Goal: Task Accomplishment & Management: Use online tool/utility

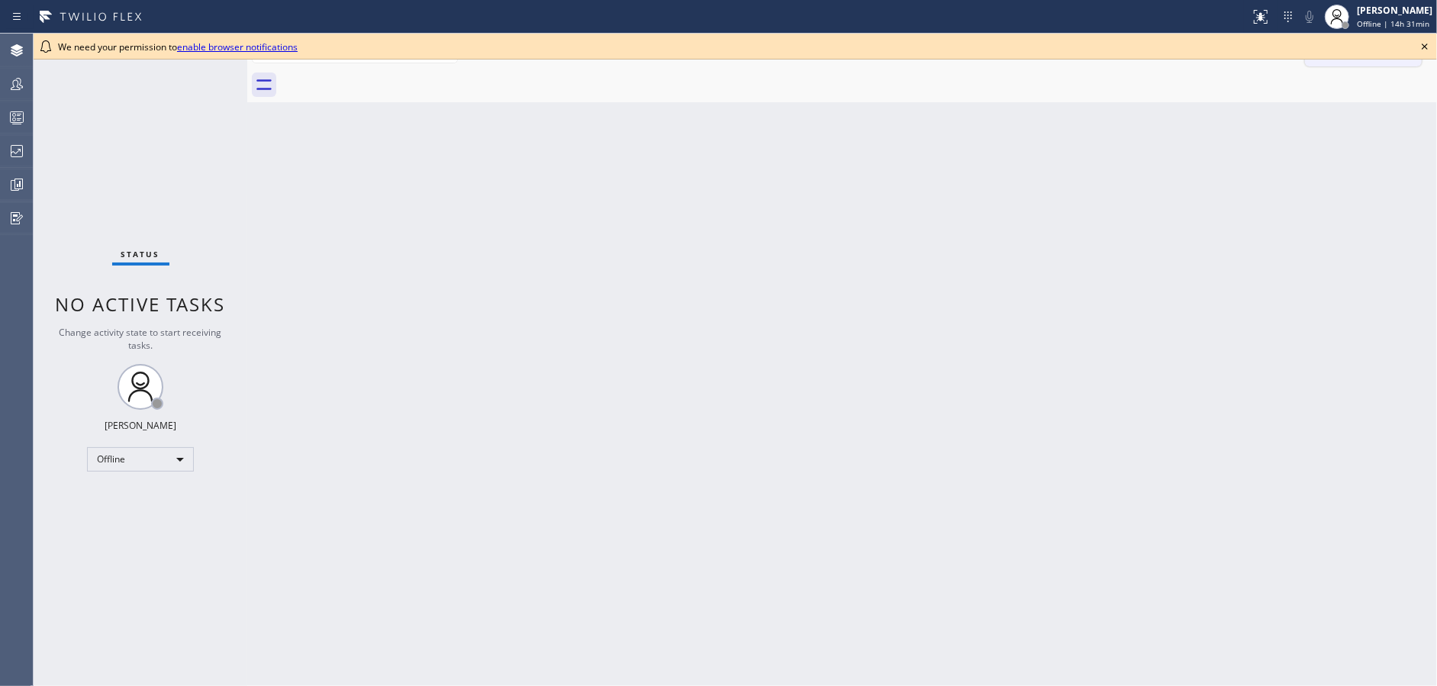
drag, startPoint x: 1424, startPoint y: 47, endPoint x: 1388, endPoint y: 48, distance: 35.1
click at [1423, 47] on icon at bounding box center [1425, 46] width 18 height 18
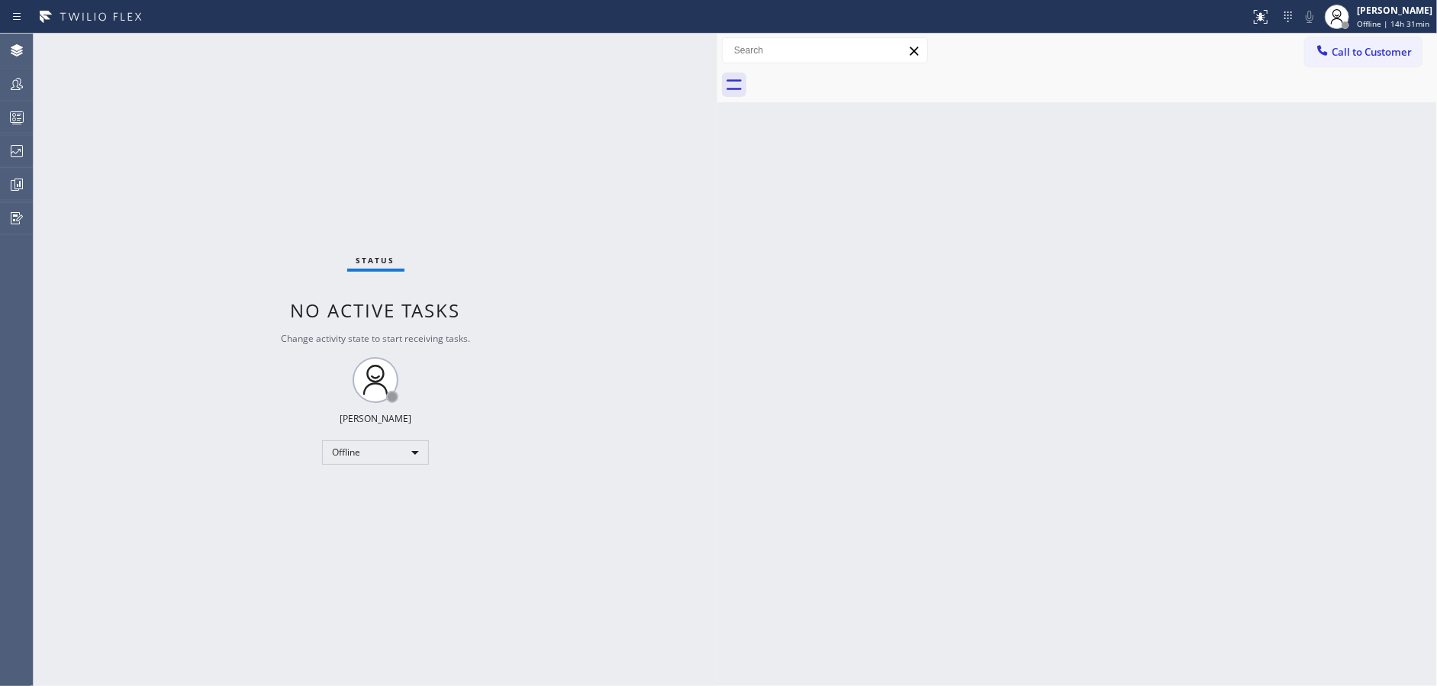
drag, startPoint x: 247, startPoint y: 37, endPoint x: 719, endPoint y: 39, distance: 471.7
click at [718, 39] on div at bounding box center [718, 360] width 0 height 653
click at [360, 447] on div "Offline" at bounding box center [375, 452] width 107 height 24
click at [391, 492] on li "Available" at bounding box center [375, 492] width 104 height 18
click at [369, 463] on div "Available" at bounding box center [375, 452] width 107 height 24
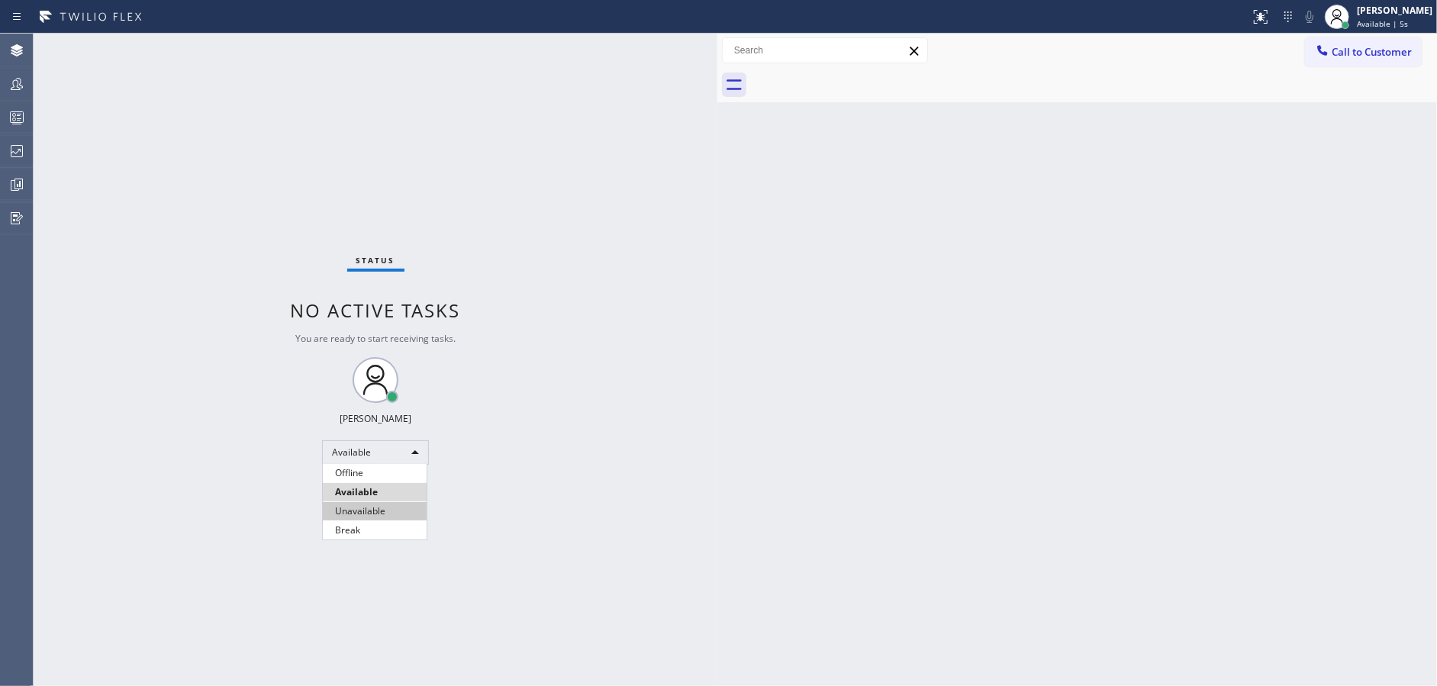
click at [385, 505] on li "Unavailable" at bounding box center [375, 511] width 104 height 18
click at [6, 119] on div at bounding box center [17, 117] width 34 height 18
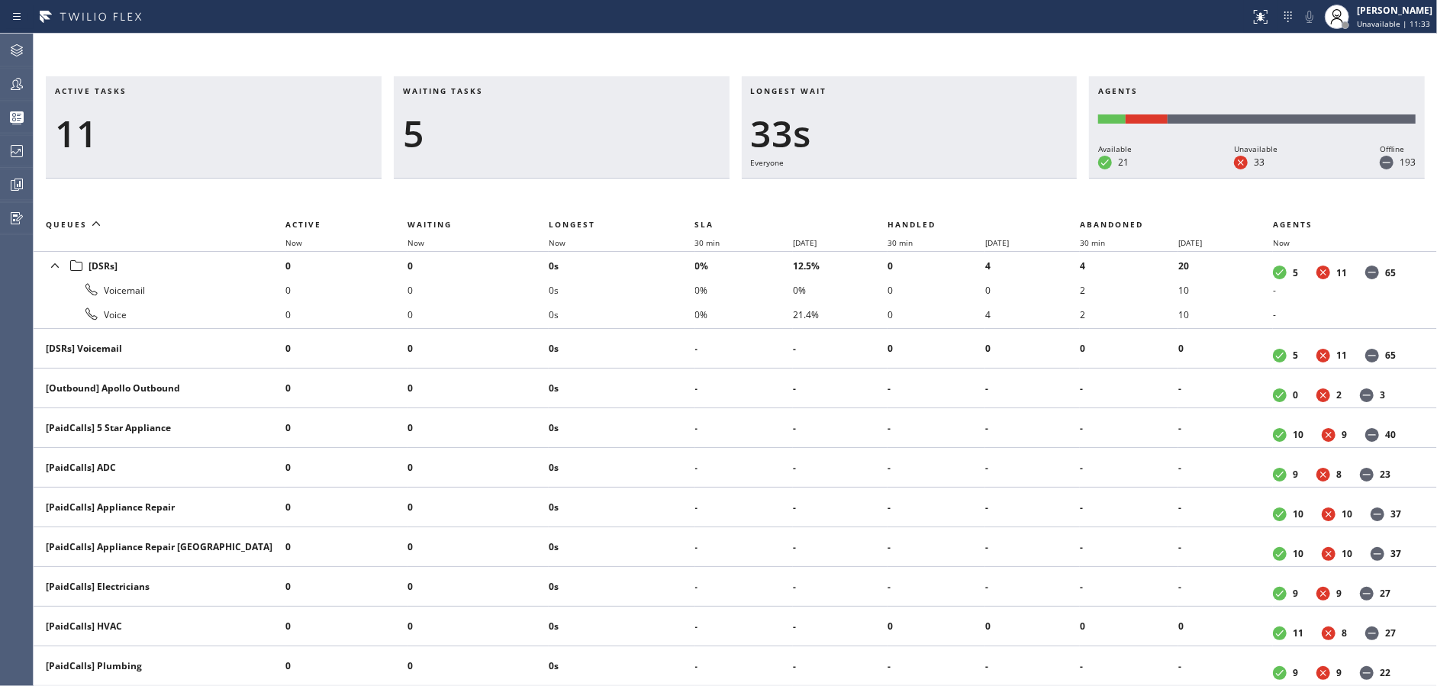
drag, startPoint x: 487, startPoint y: 189, endPoint x: 486, endPoint y: 176, distance: 13.0
click at [487, 189] on div "Active tasks 11 Waiting tasks 5 Longest wait 33s Everyone Agents Available 21 U…" at bounding box center [736, 381] width 1404 height 610
click at [582, 162] on div "Waiting tasks 6" at bounding box center [562, 127] width 336 height 102
click at [24, 79] on icon at bounding box center [17, 84] width 18 height 18
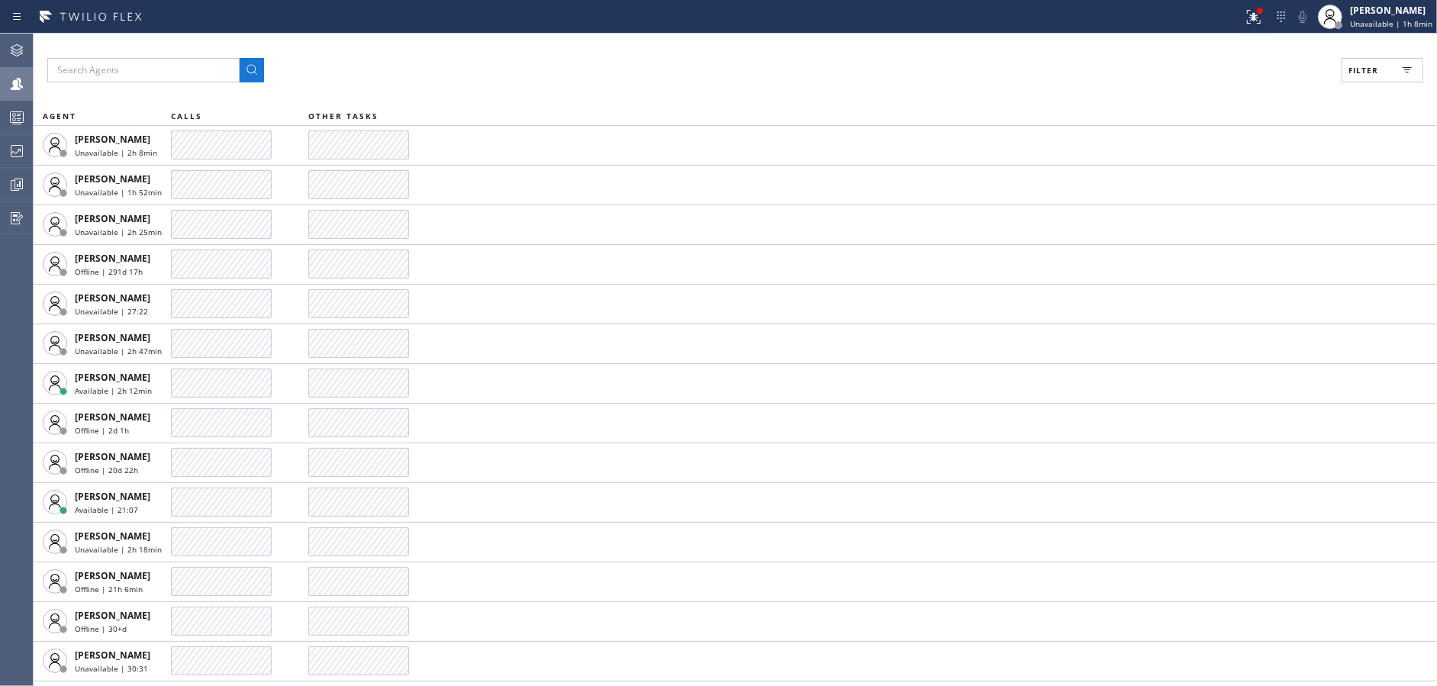
click at [1373, 65] on span "Filter" at bounding box center [1364, 70] width 30 height 11
click at [1208, 178] on input "Available" at bounding box center [1215, 180] width 18 height 18
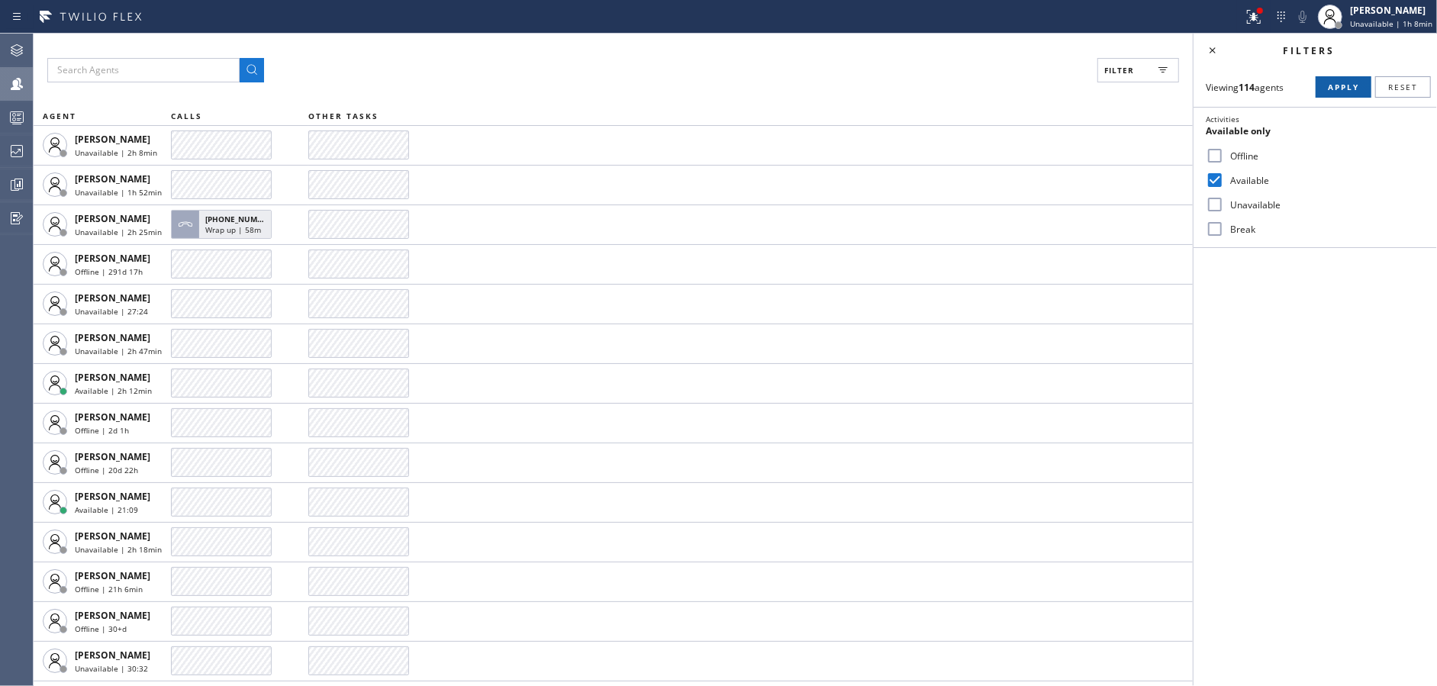
drag, startPoint x: 1337, startPoint y: 93, endPoint x: 1224, endPoint y: 60, distance: 117.6
click at [1337, 93] on button "Apply" at bounding box center [1344, 86] width 56 height 21
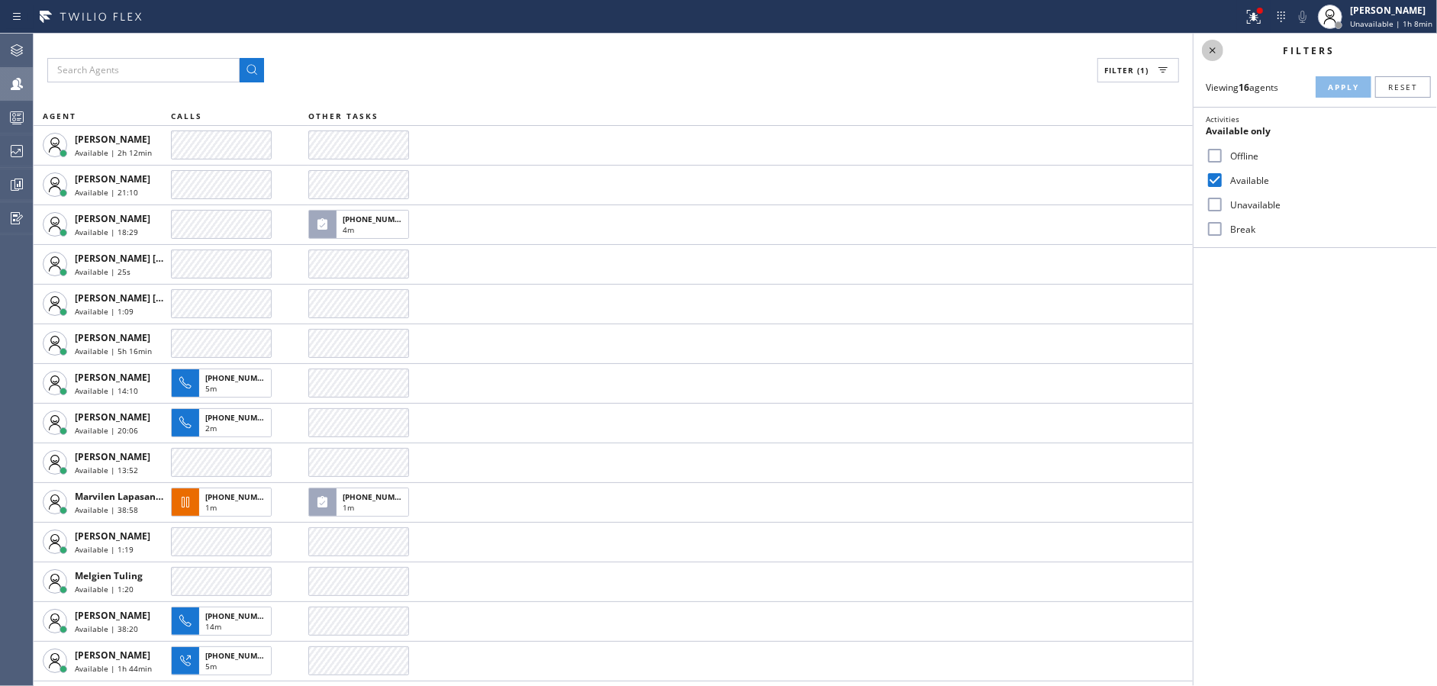
click at [1211, 53] on icon at bounding box center [1213, 50] width 6 height 6
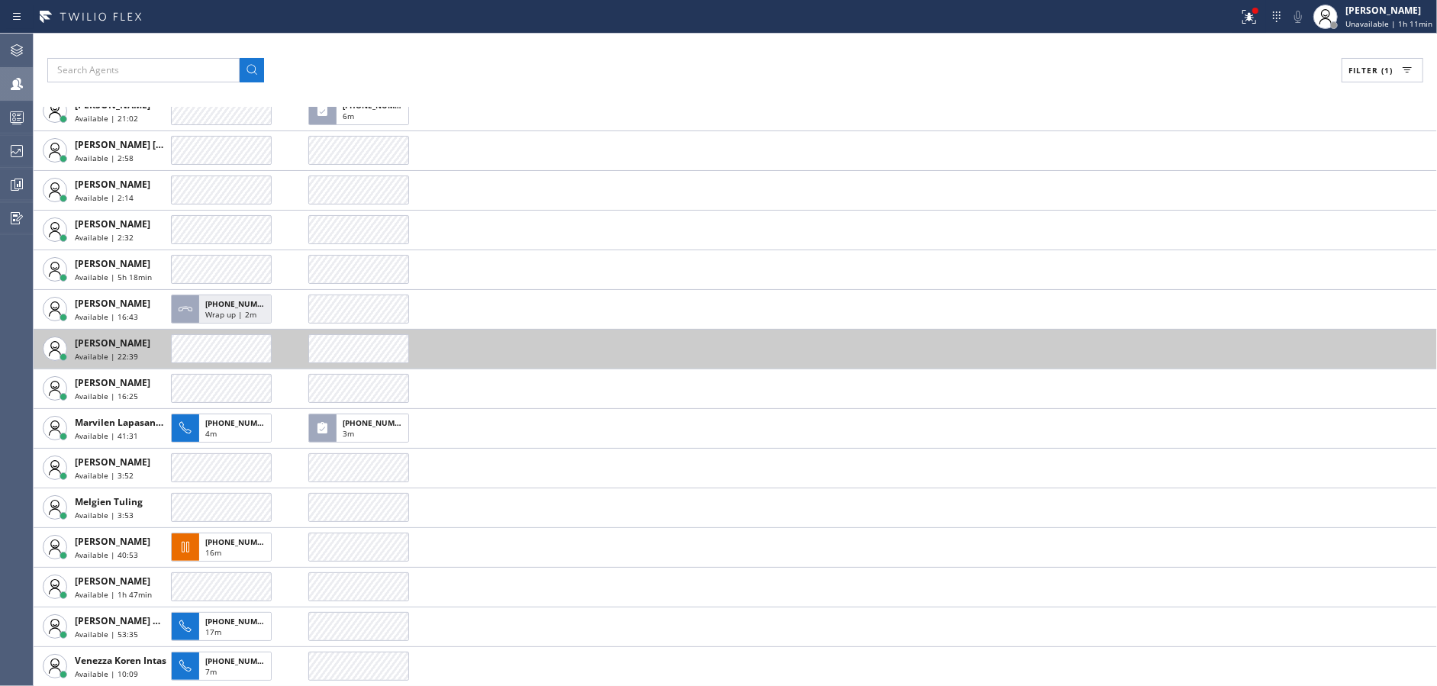
scroll to position [74, 0]
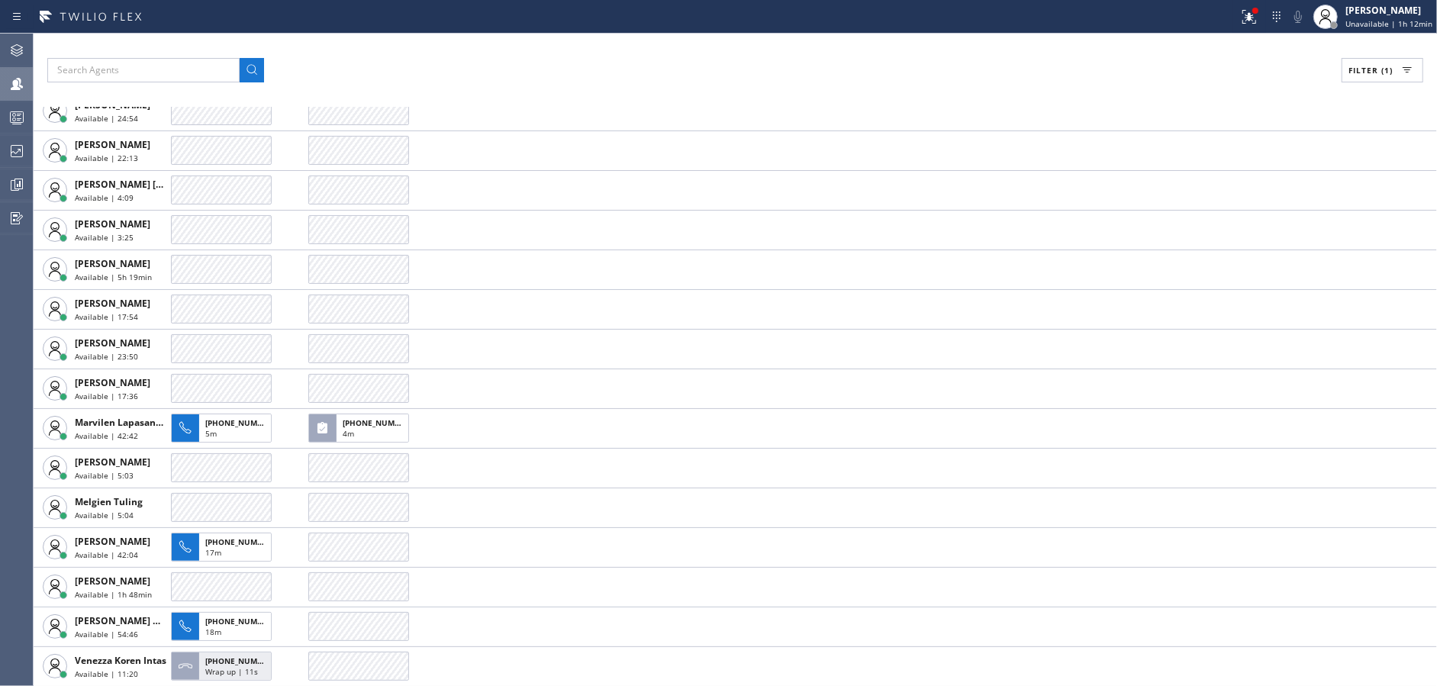
click at [540, 65] on div "Filter (1)" at bounding box center [735, 70] width 1376 height 24
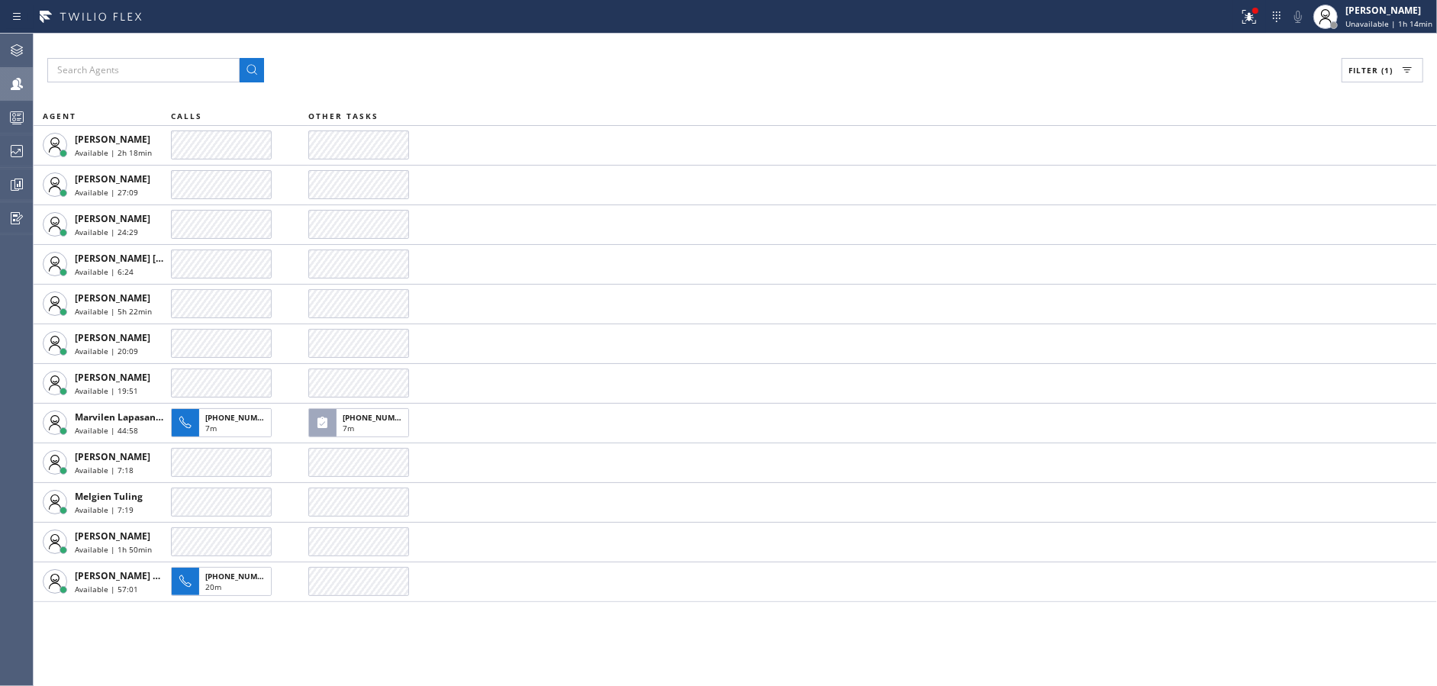
scroll to position [0, 0]
click at [1357, 70] on span "Filter (1)" at bounding box center [1371, 70] width 44 height 11
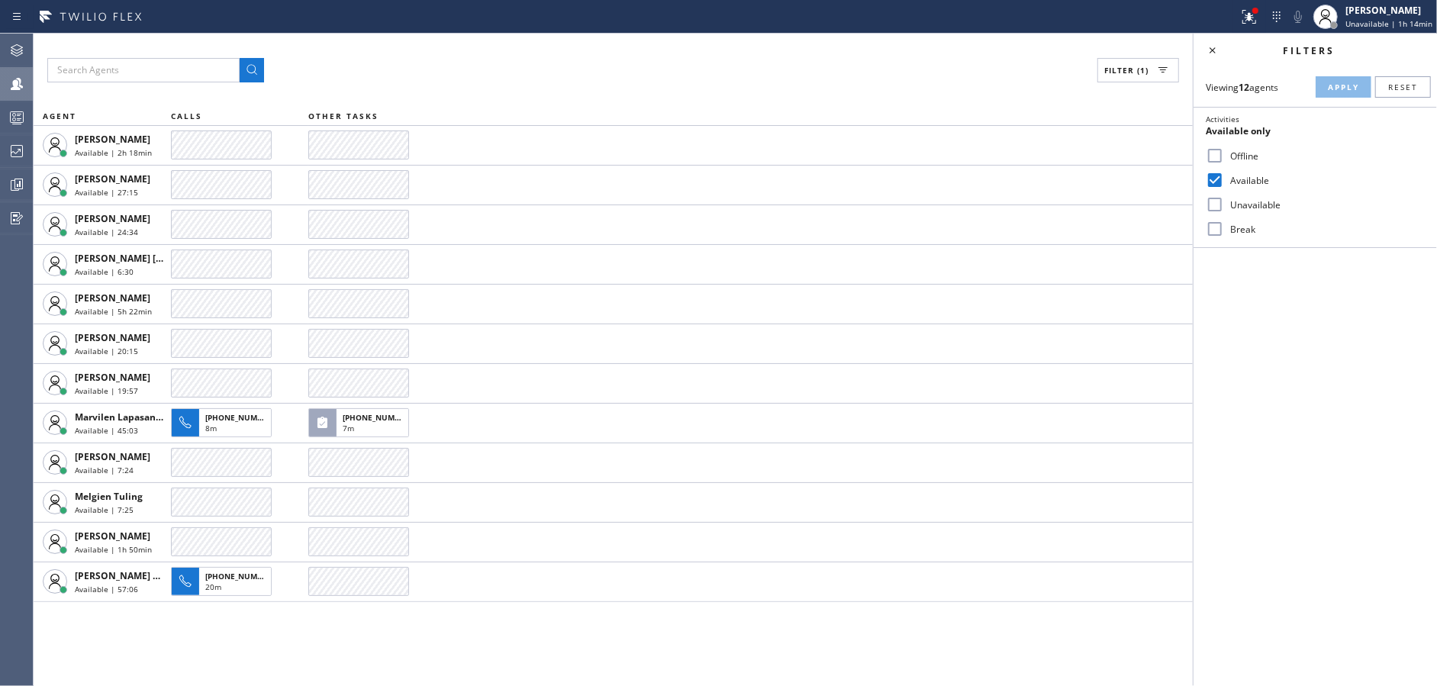
click at [1214, 178] on input "Available" at bounding box center [1215, 180] width 18 height 18
checkbox input "false"
drag, startPoint x: 1214, startPoint y: 218, endPoint x: 1238, endPoint y: 212, distance: 24.4
click at [1214, 220] on input "Break" at bounding box center [1215, 229] width 18 height 18
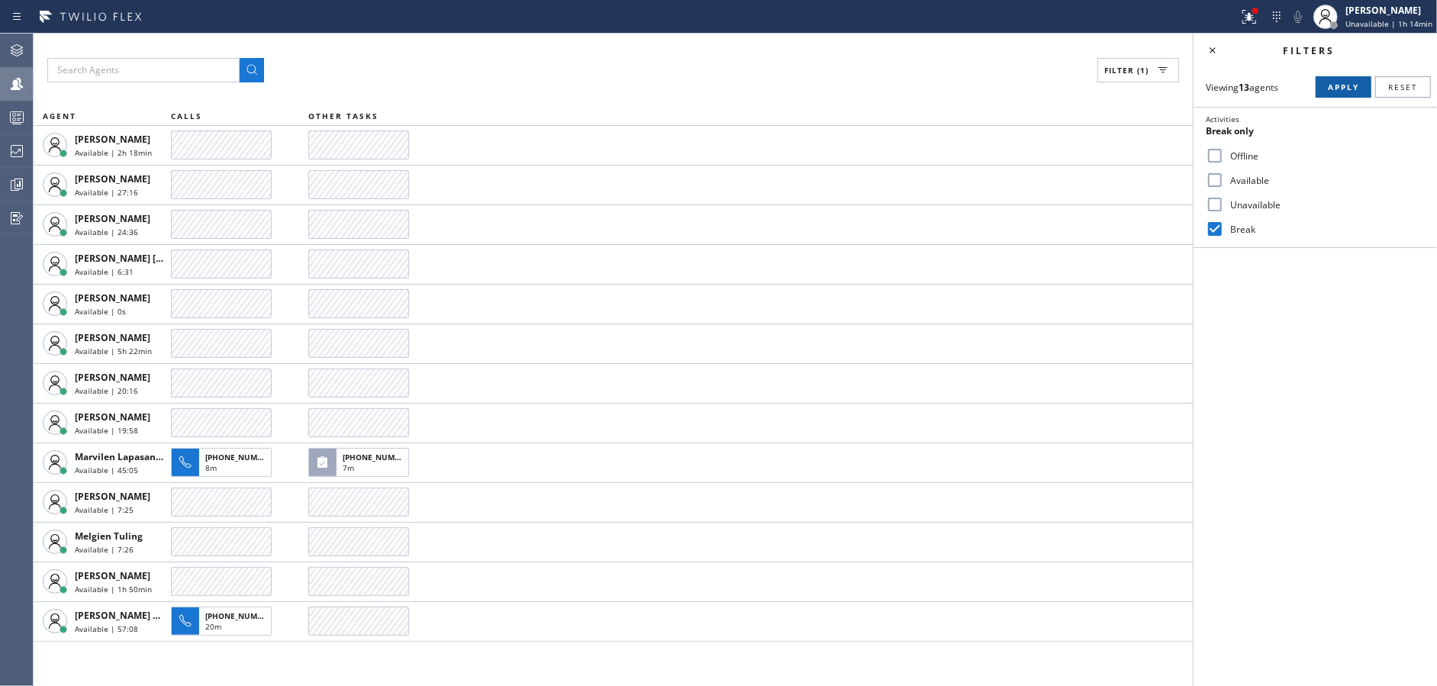
drag, startPoint x: 1349, startPoint y: 89, endPoint x: 1188, endPoint y: 64, distance: 162.3
click at [1349, 89] on span "Apply" at bounding box center [1343, 87] width 31 height 11
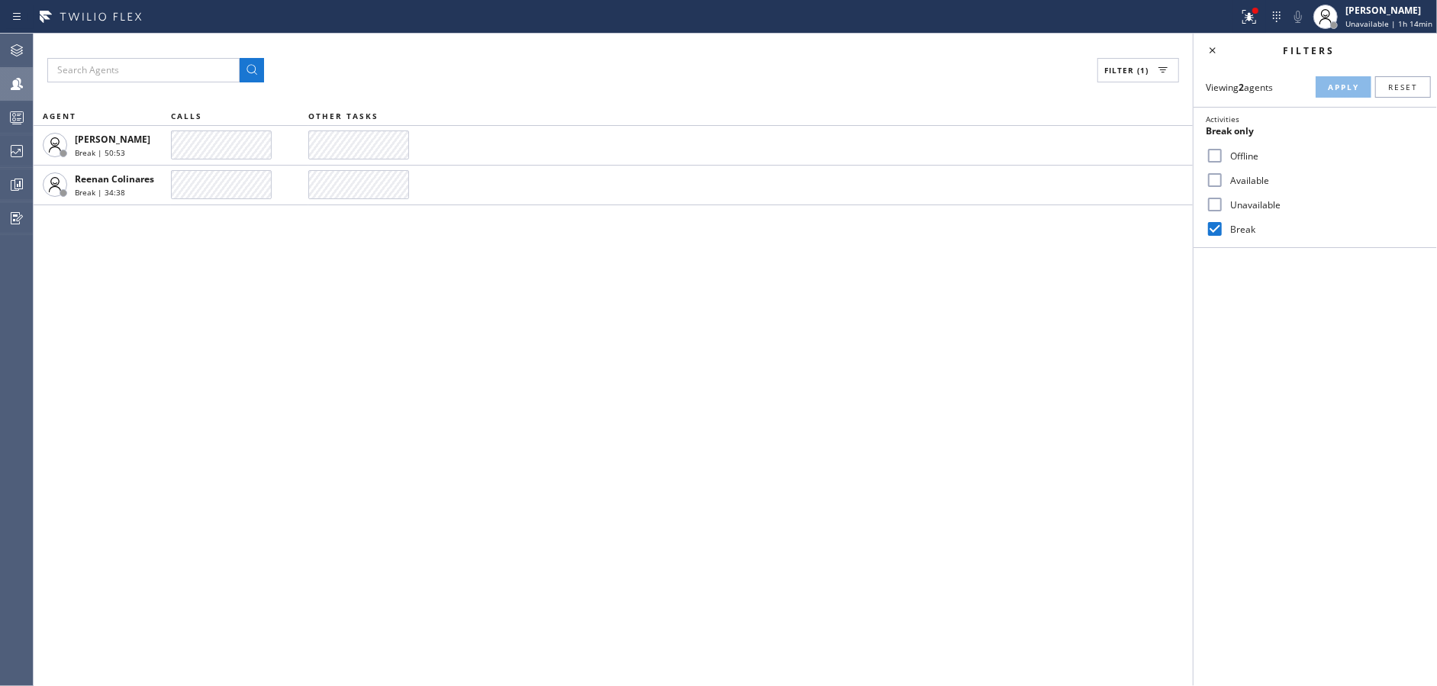
drag, startPoint x: 1215, startPoint y: 231, endPoint x: 1218, endPoint y: 197, distance: 33.7
click at [1216, 231] on input "Break" at bounding box center [1215, 229] width 18 height 18
checkbox input "false"
click at [1217, 195] on input "Unavailable" at bounding box center [1215, 204] width 18 height 18
checkbox input "true"
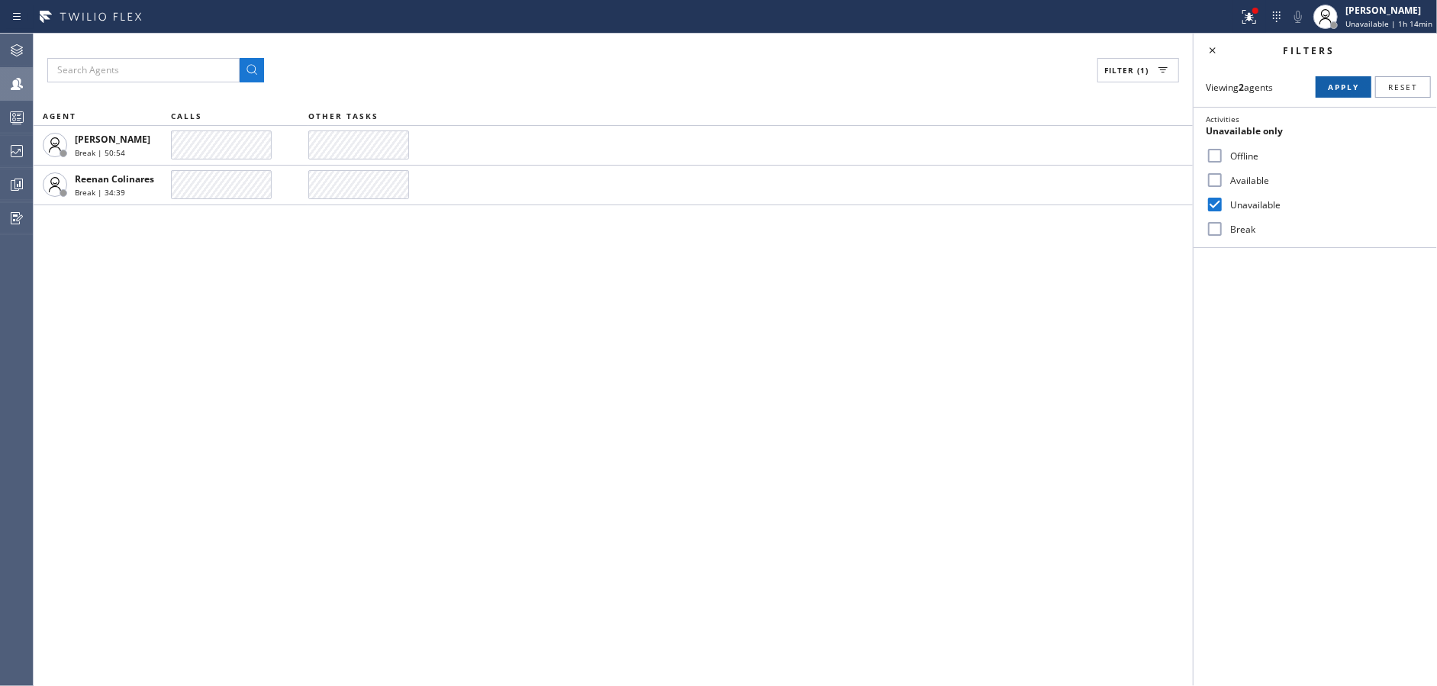
drag, startPoint x: 1330, startPoint y: 86, endPoint x: 1298, endPoint y: 75, distance: 33.3
click at [1330, 85] on span "Apply" at bounding box center [1343, 87] width 31 height 11
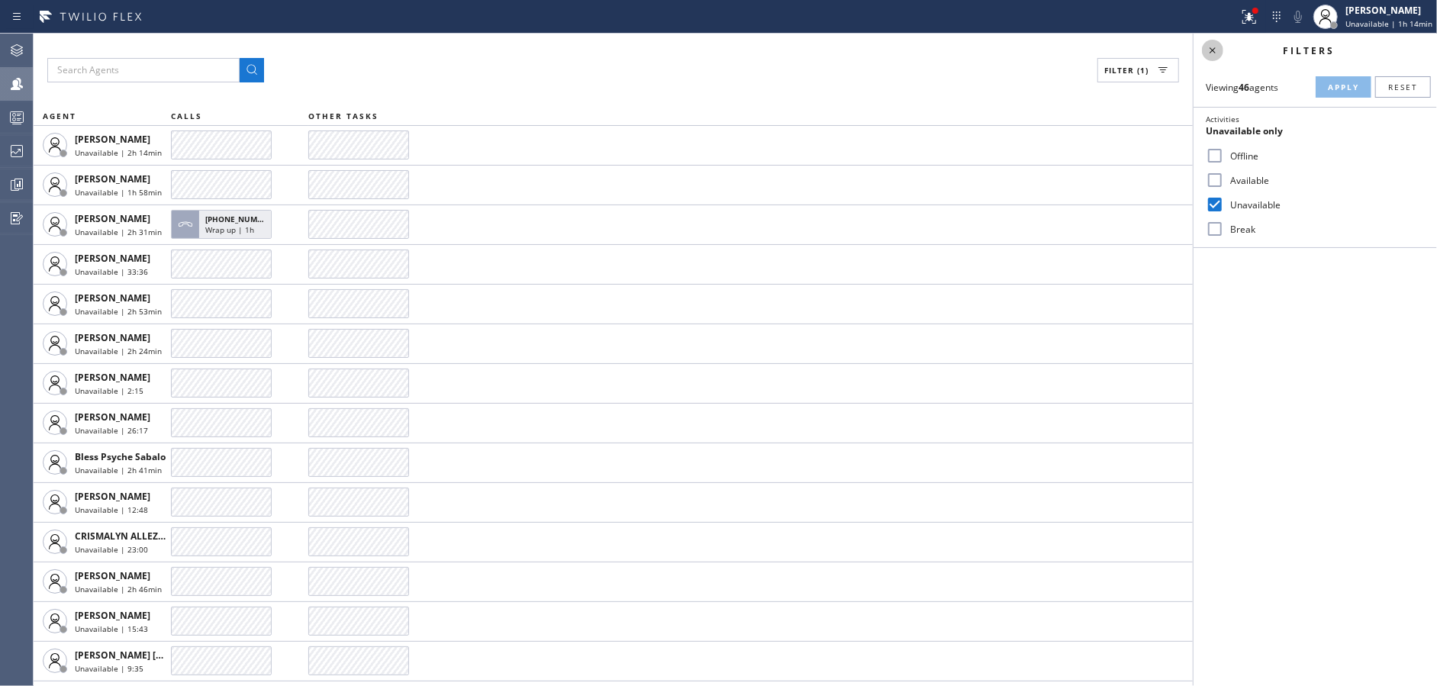
click at [1216, 53] on icon at bounding box center [1213, 50] width 18 height 18
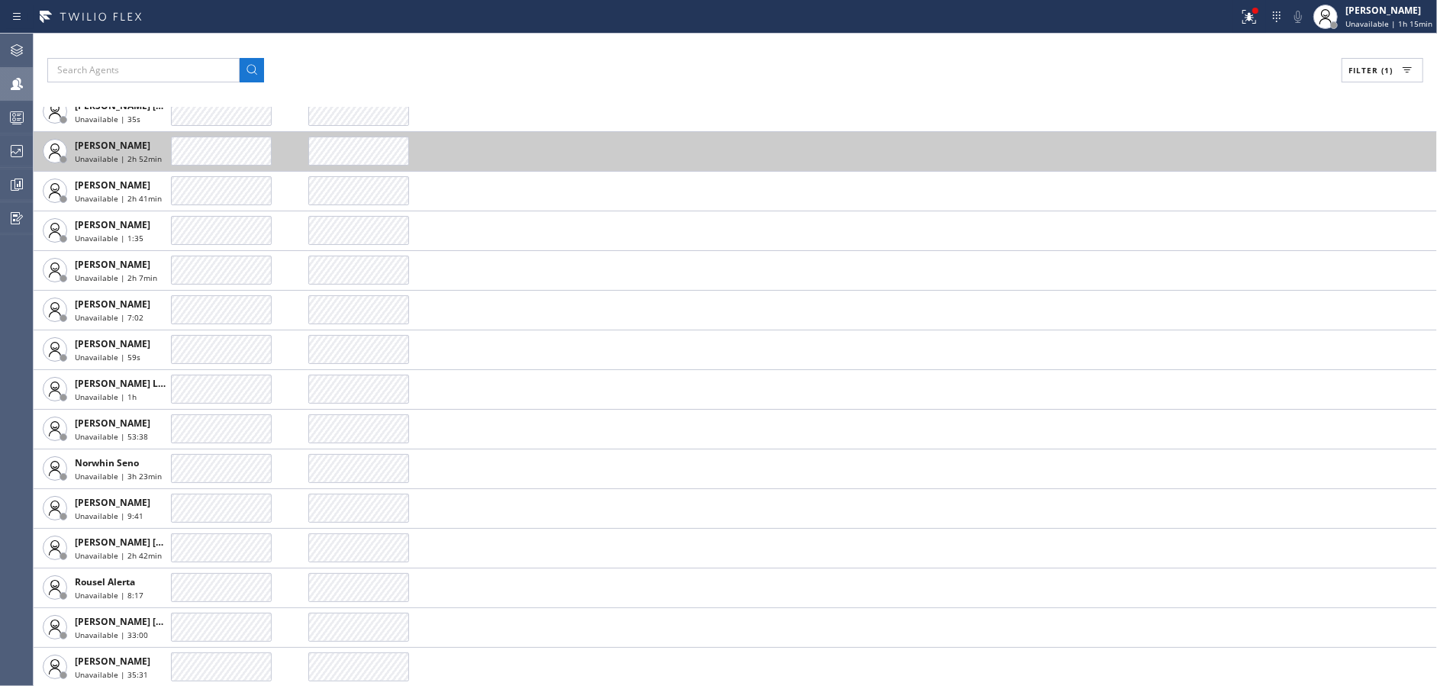
scroll to position [1304, 0]
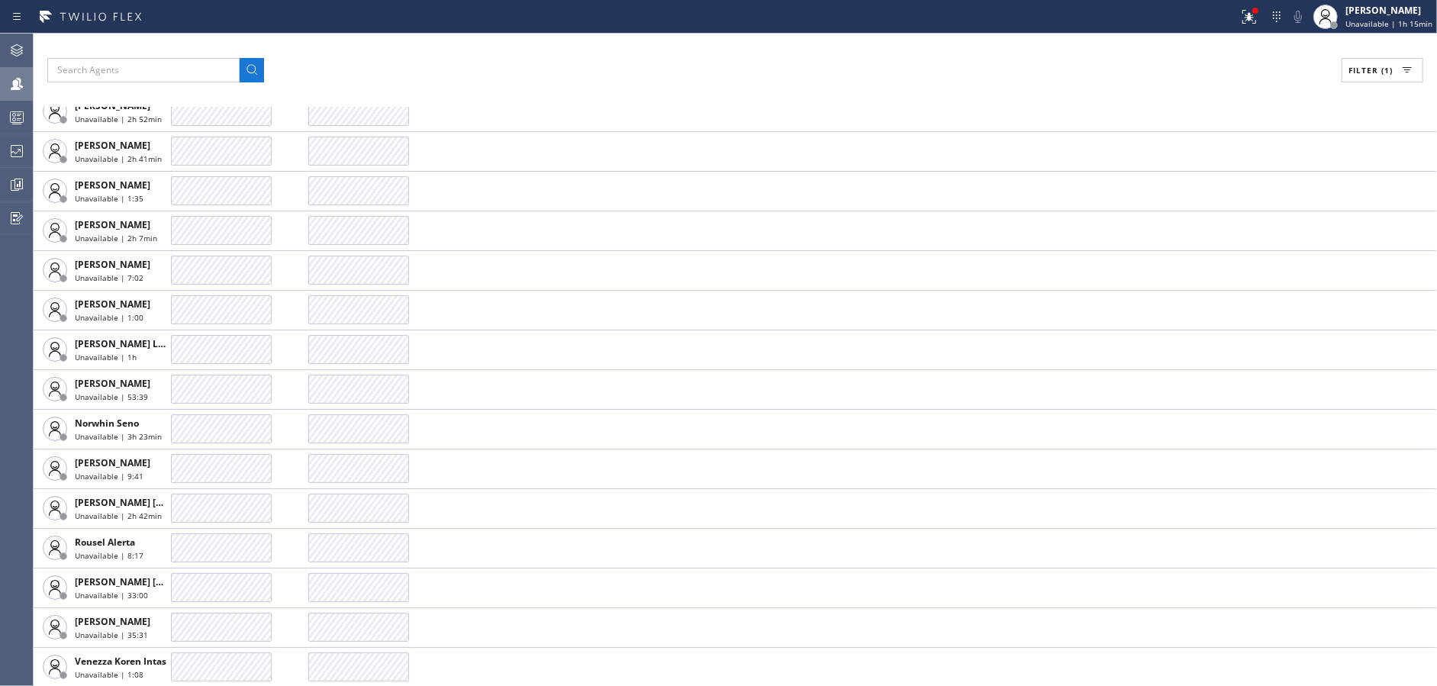
click at [1387, 65] on span "Filter (1)" at bounding box center [1371, 70] width 44 height 11
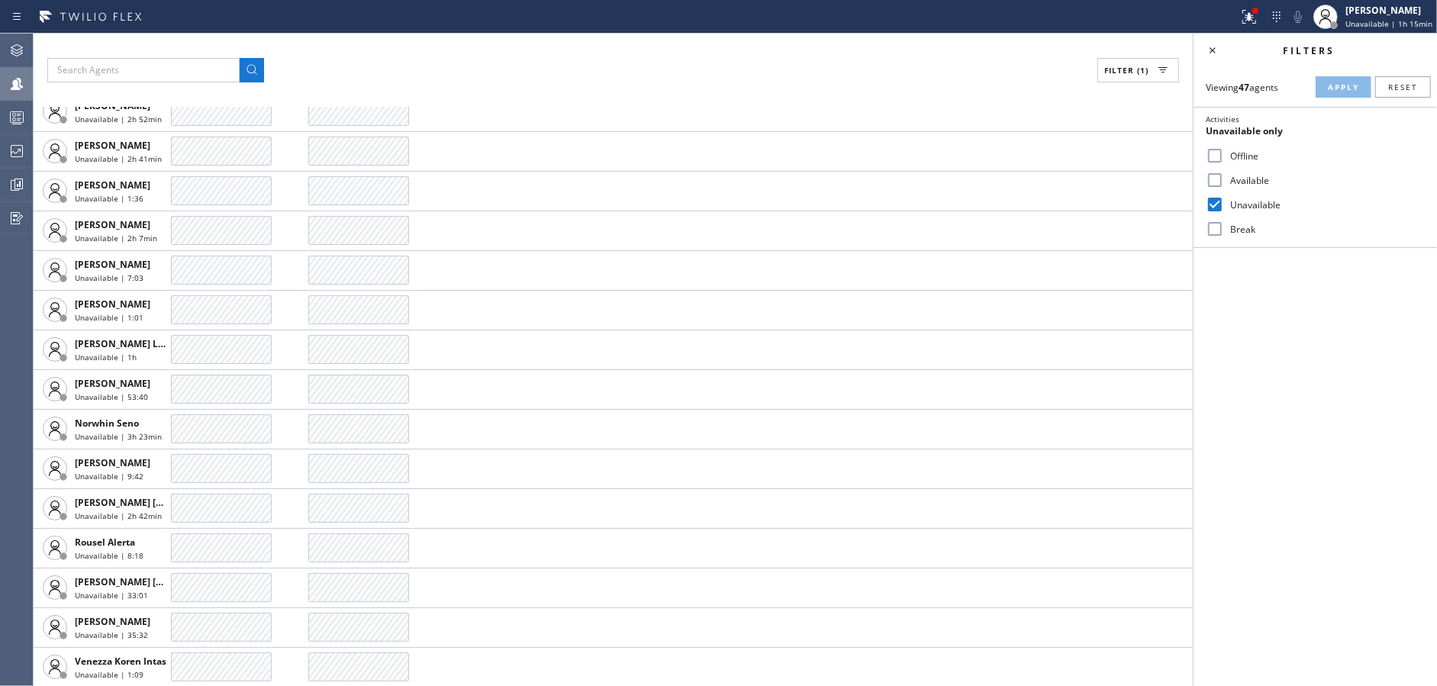
click at [1212, 181] on input "Available" at bounding box center [1215, 180] width 18 height 18
checkbox input "true"
drag, startPoint x: 1216, startPoint y: 195, endPoint x: 1320, endPoint y: 81, distance: 154.6
click at [1216, 195] on input "Unavailable" at bounding box center [1215, 204] width 18 height 18
checkbox input "false"
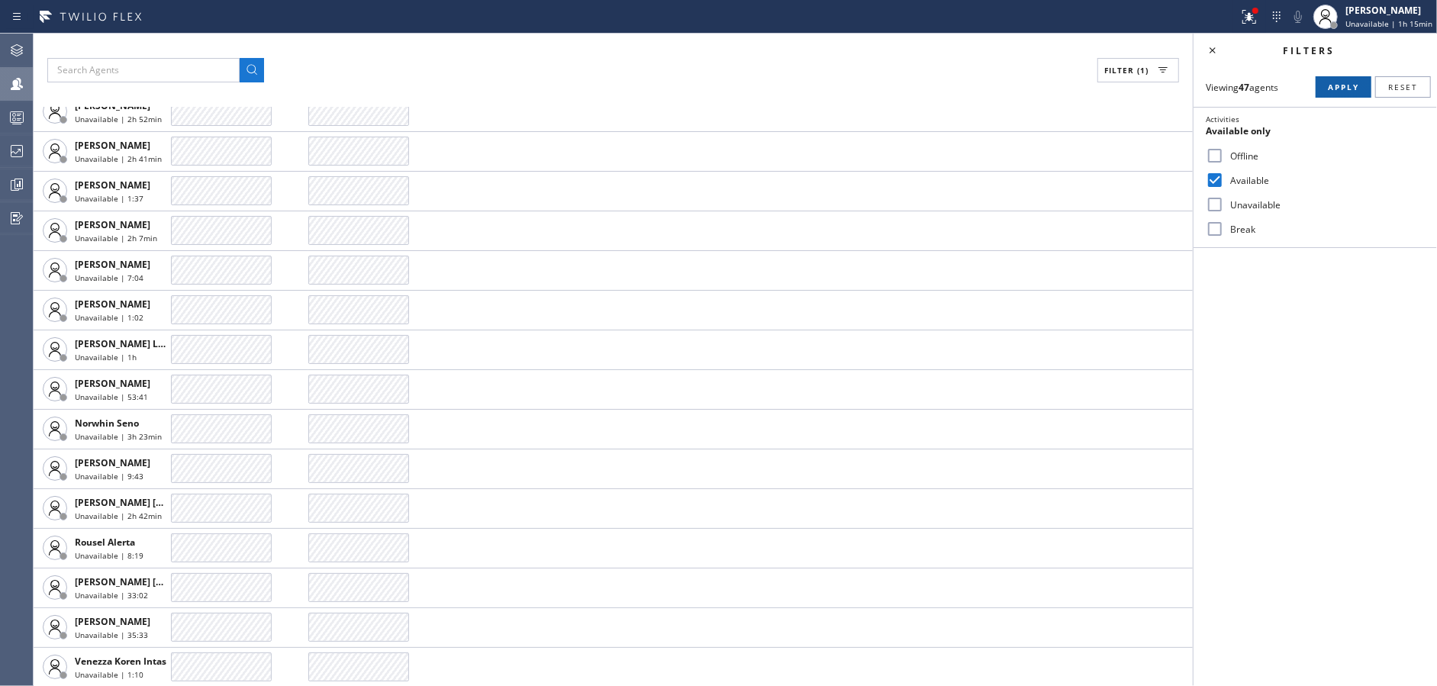
click at [1333, 83] on span "Apply" at bounding box center [1343, 87] width 31 height 11
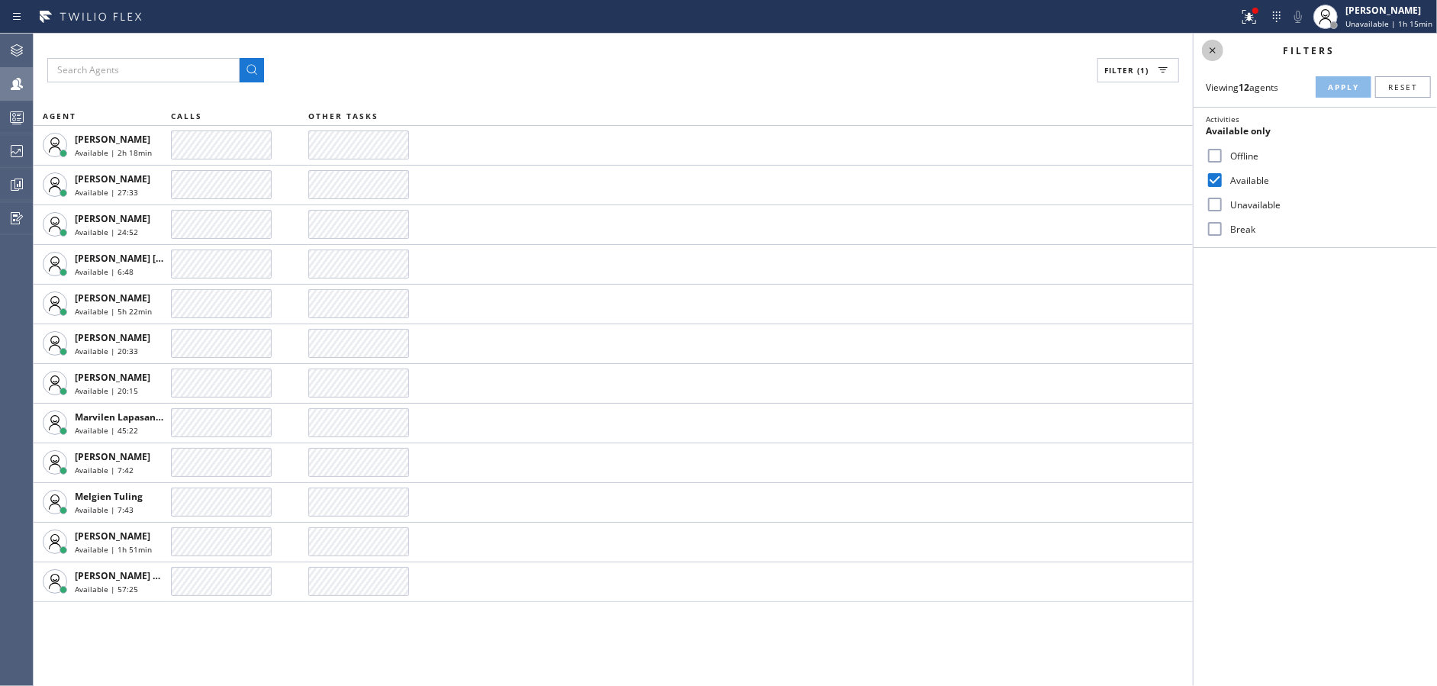
click at [1221, 53] on icon at bounding box center [1213, 50] width 18 height 18
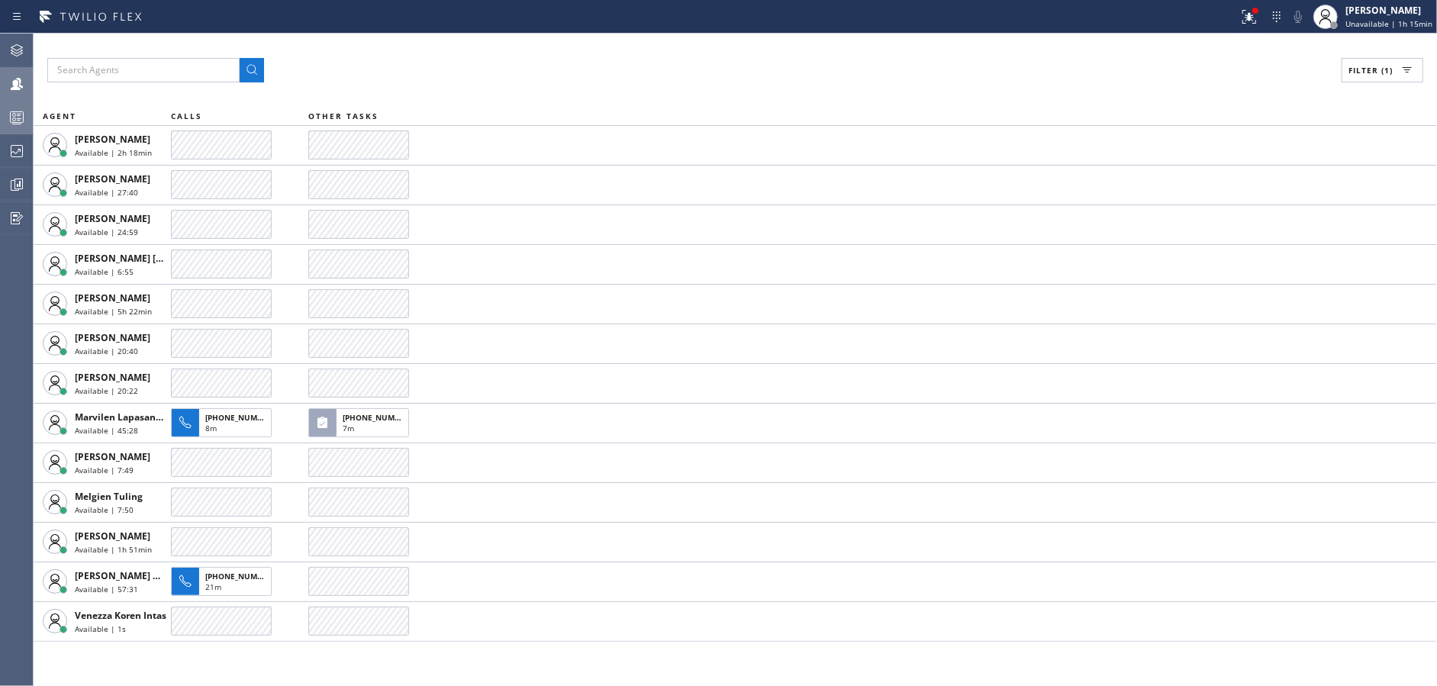
click at [0, 120] on div at bounding box center [17, 117] width 34 height 18
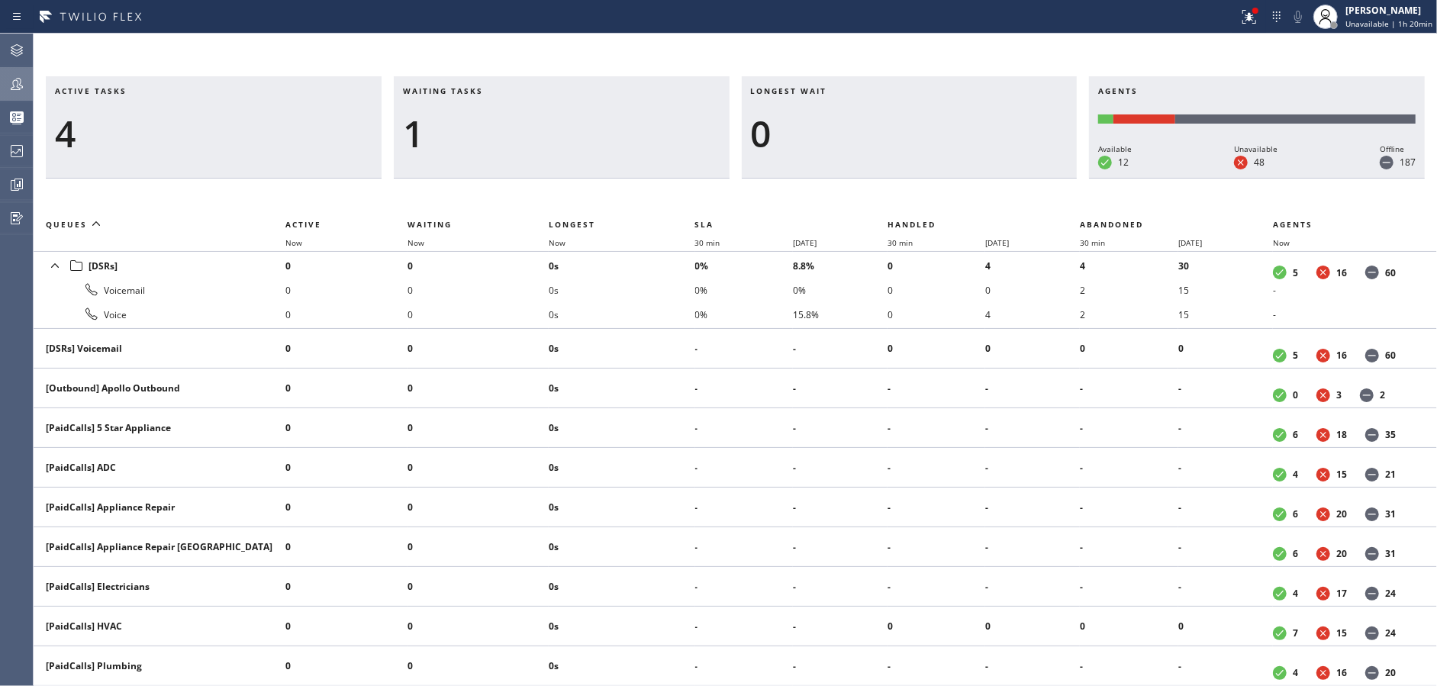
click at [0, 71] on div at bounding box center [17, 84] width 34 height 31
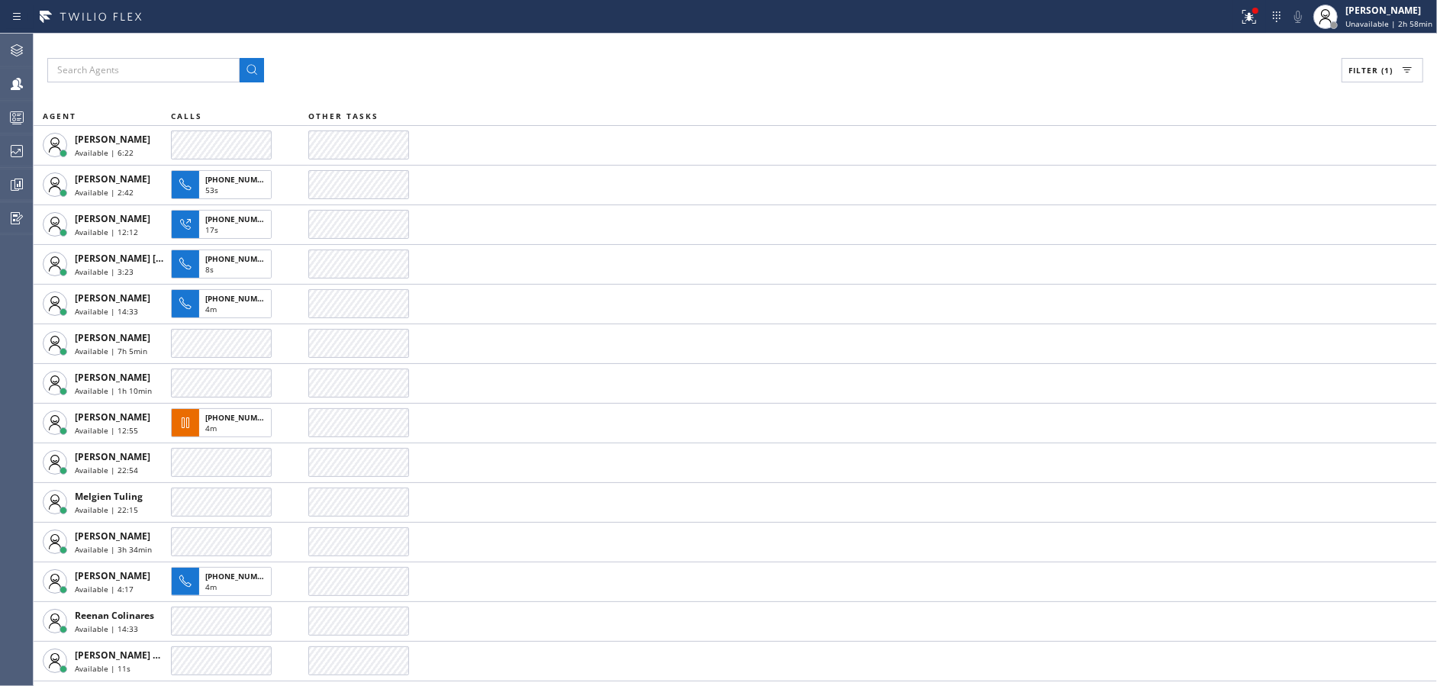
click at [605, 76] on div "Filter (1)" at bounding box center [735, 70] width 1376 height 24
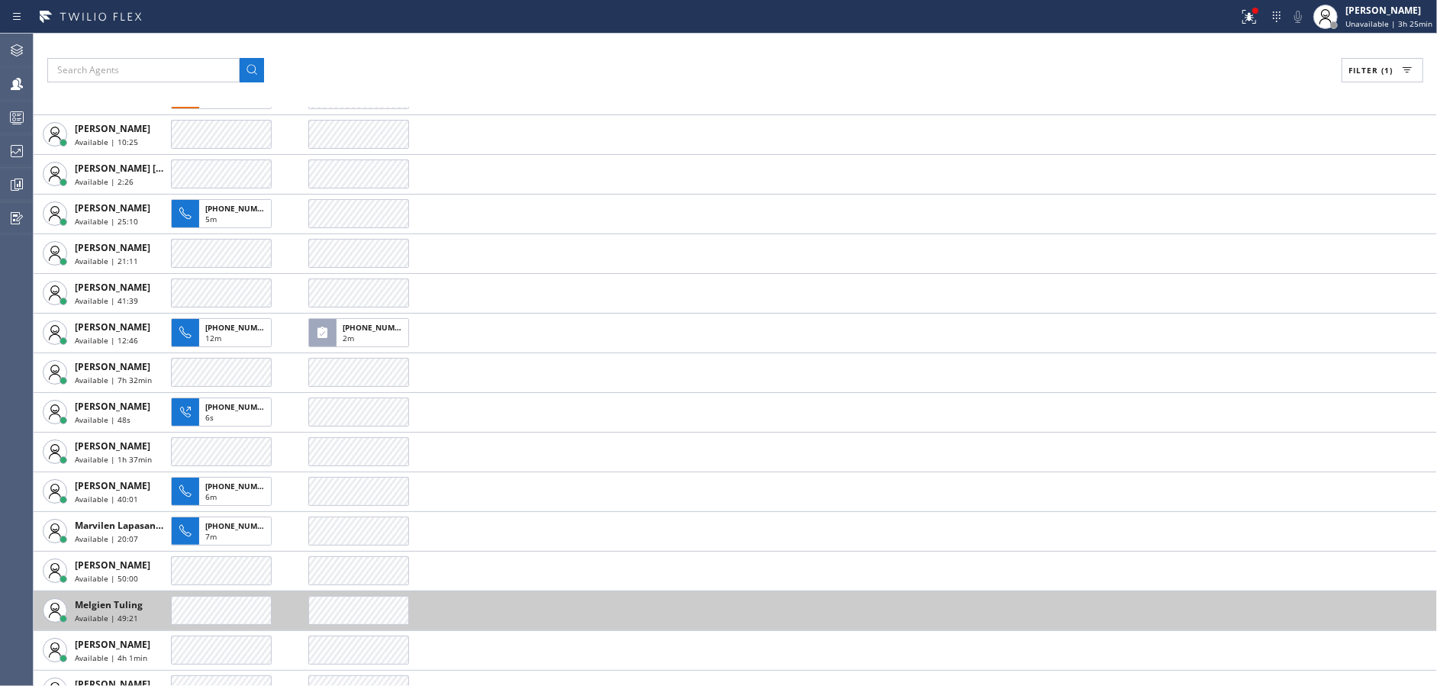
scroll to position [229, 0]
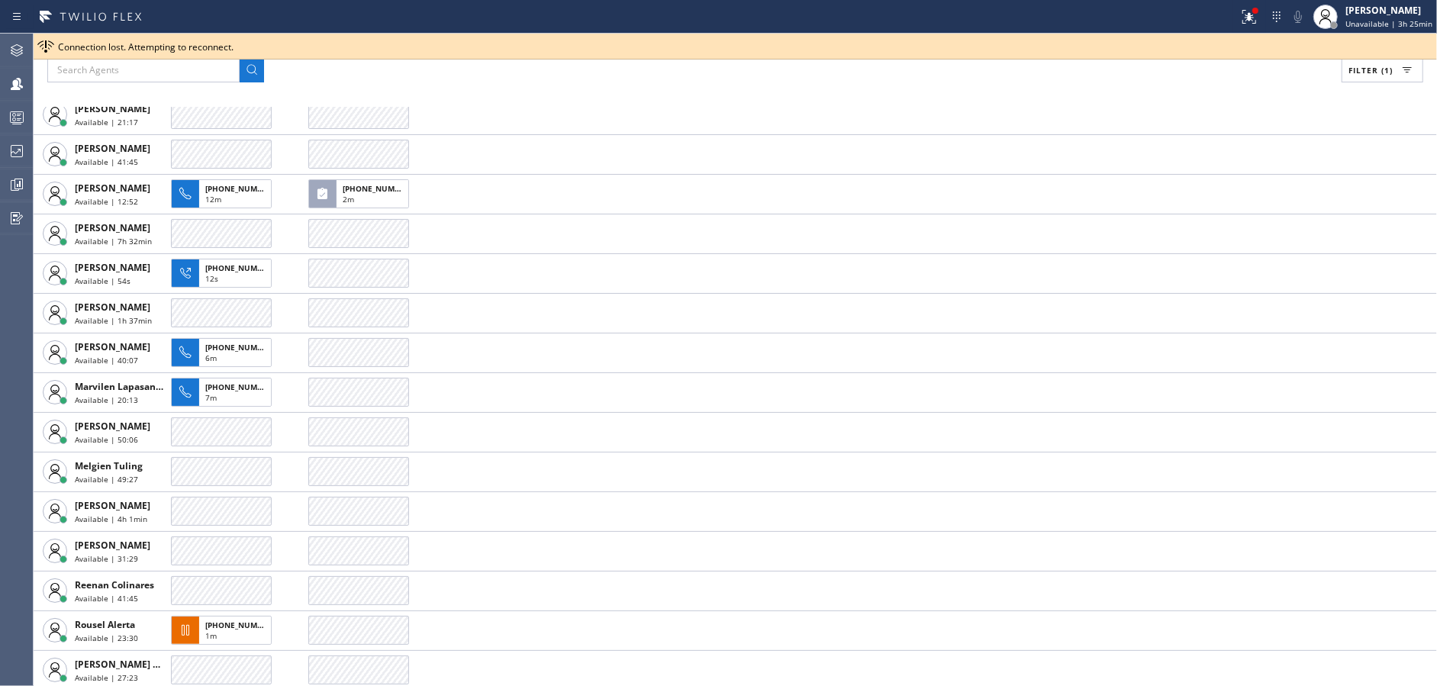
click at [611, 97] on div "Filter (1) AGENT CALLS OTHER TASKS [PERSON_NAME] Available | 33:34 [PERSON_NAME…" at bounding box center [736, 360] width 1404 height 653
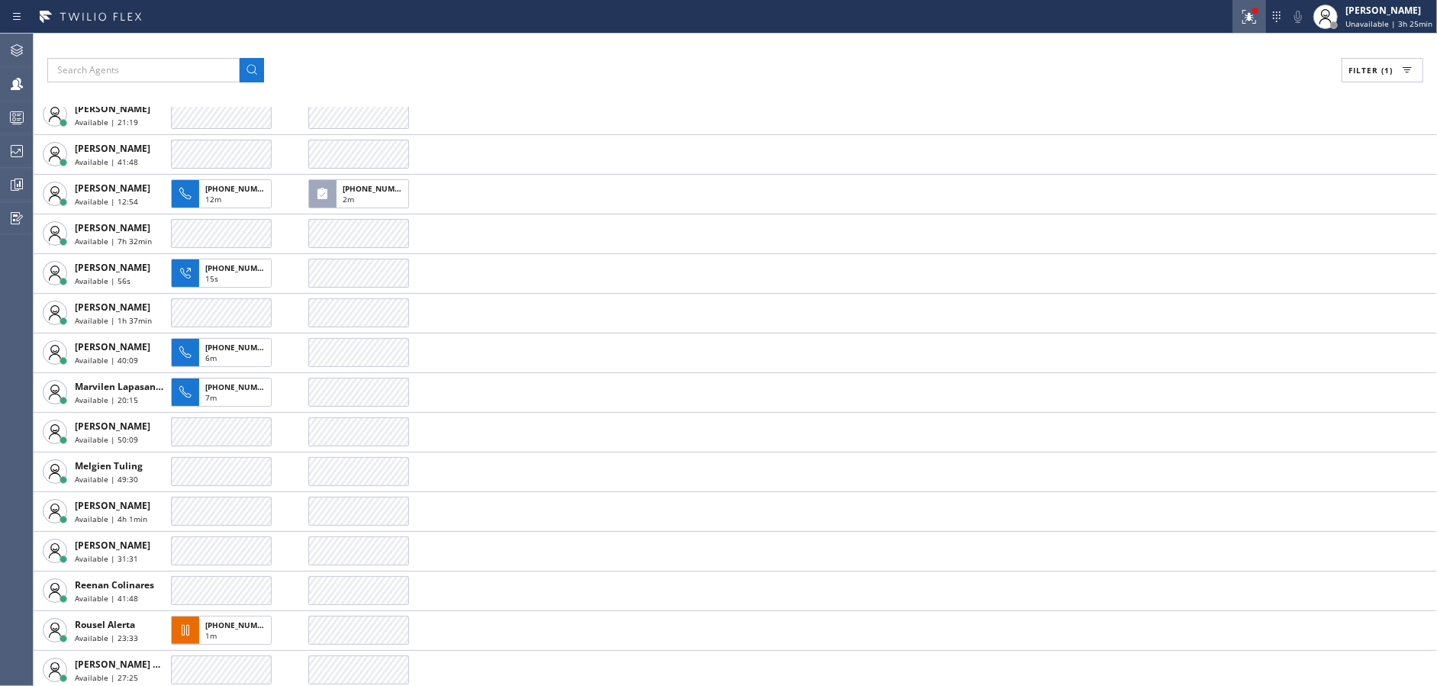
click at [1257, 18] on icon at bounding box center [1249, 17] width 18 height 18
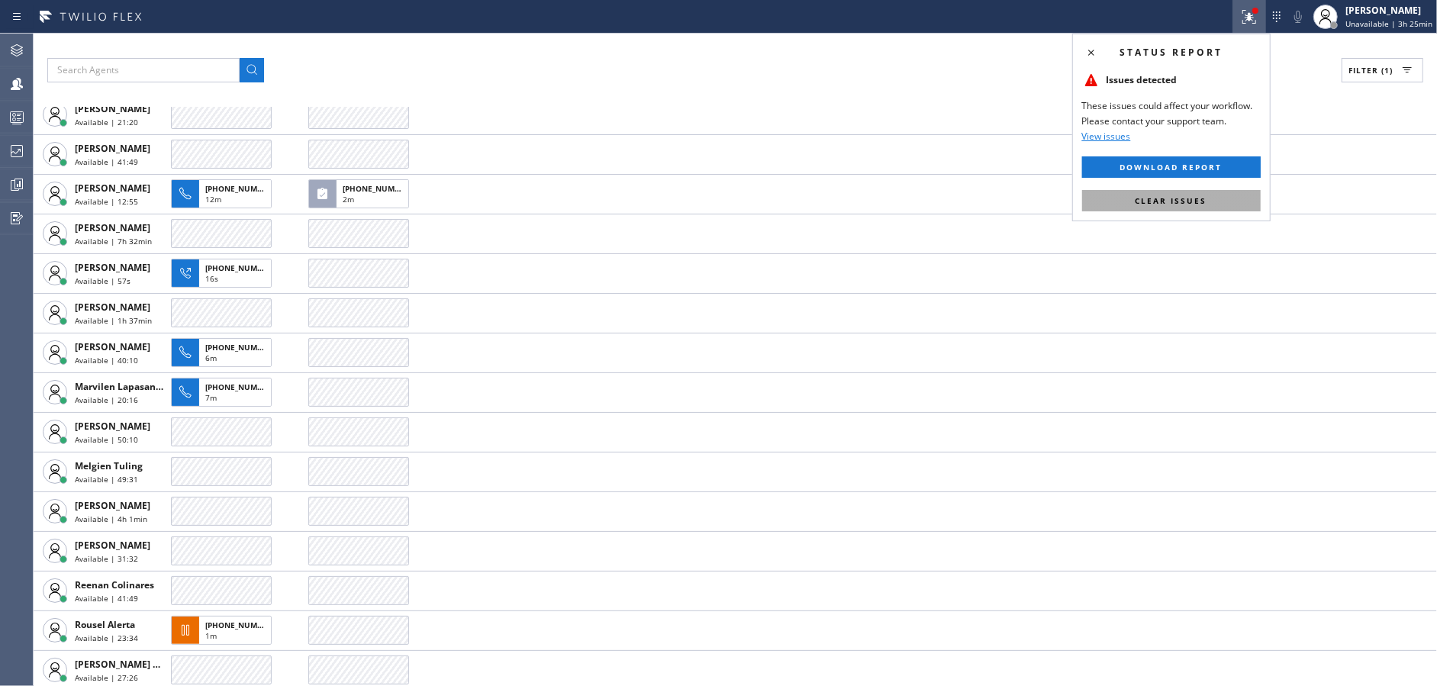
click at [1215, 199] on button "Clear issues" at bounding box center [1171, 200] width 179 height 21
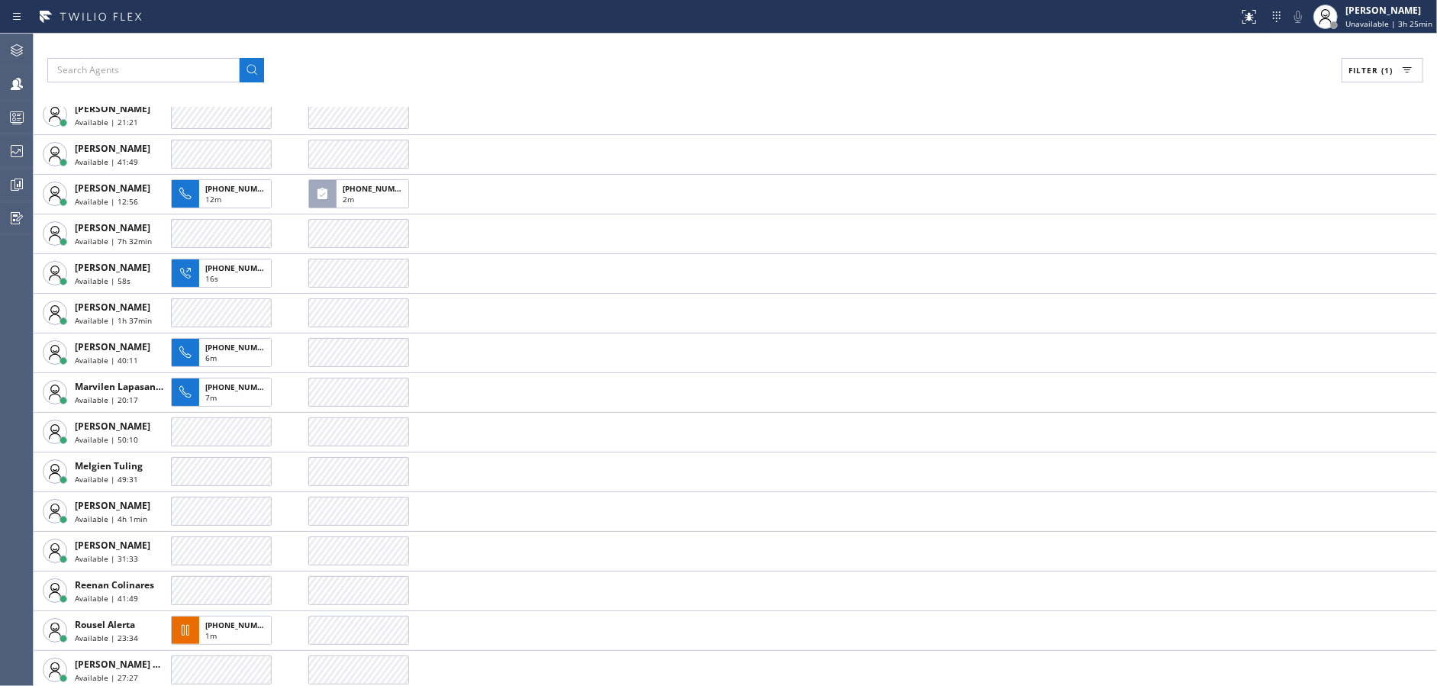
click at [971, 73] on div "Filter (1)" at bounding box center [735, 70] width 1376 height 24
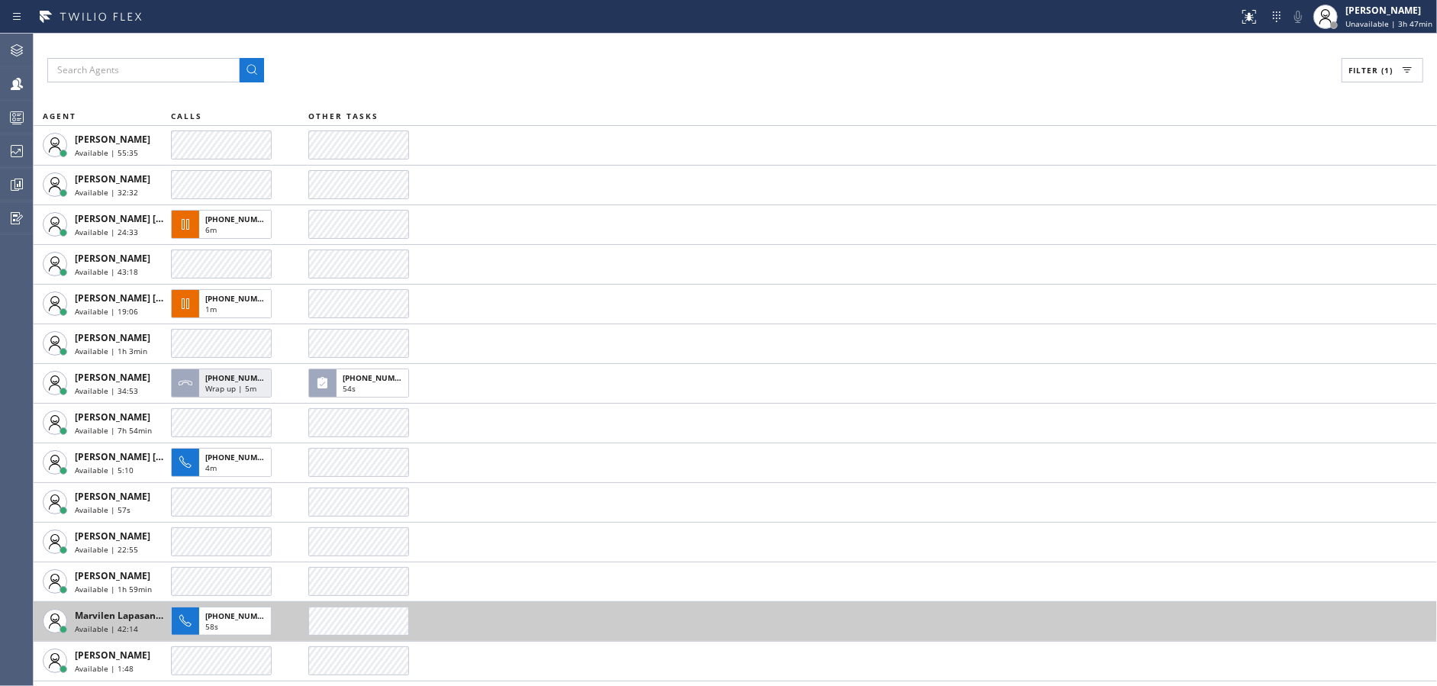
scroll to position [0, 0]
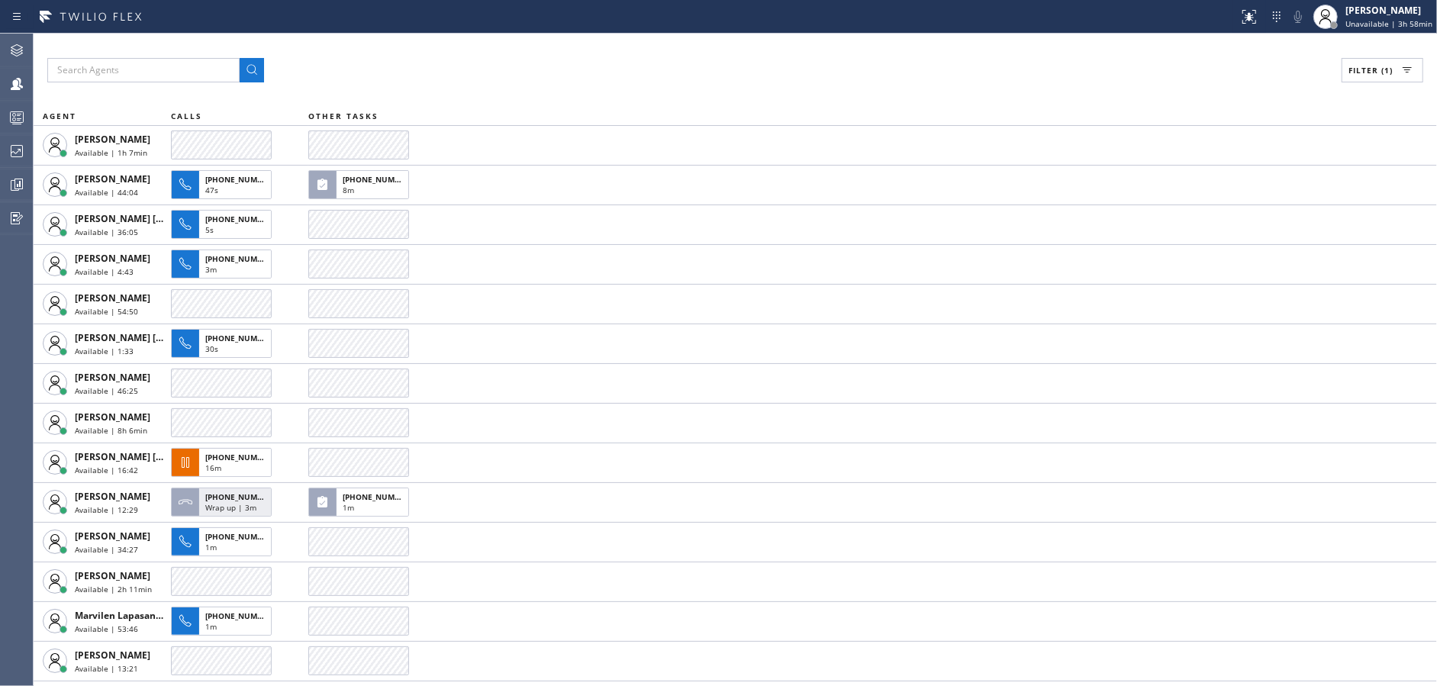
click at [547, 66] on div "Filter (1)" at bounding box center [735, 70] width 1376 height 24
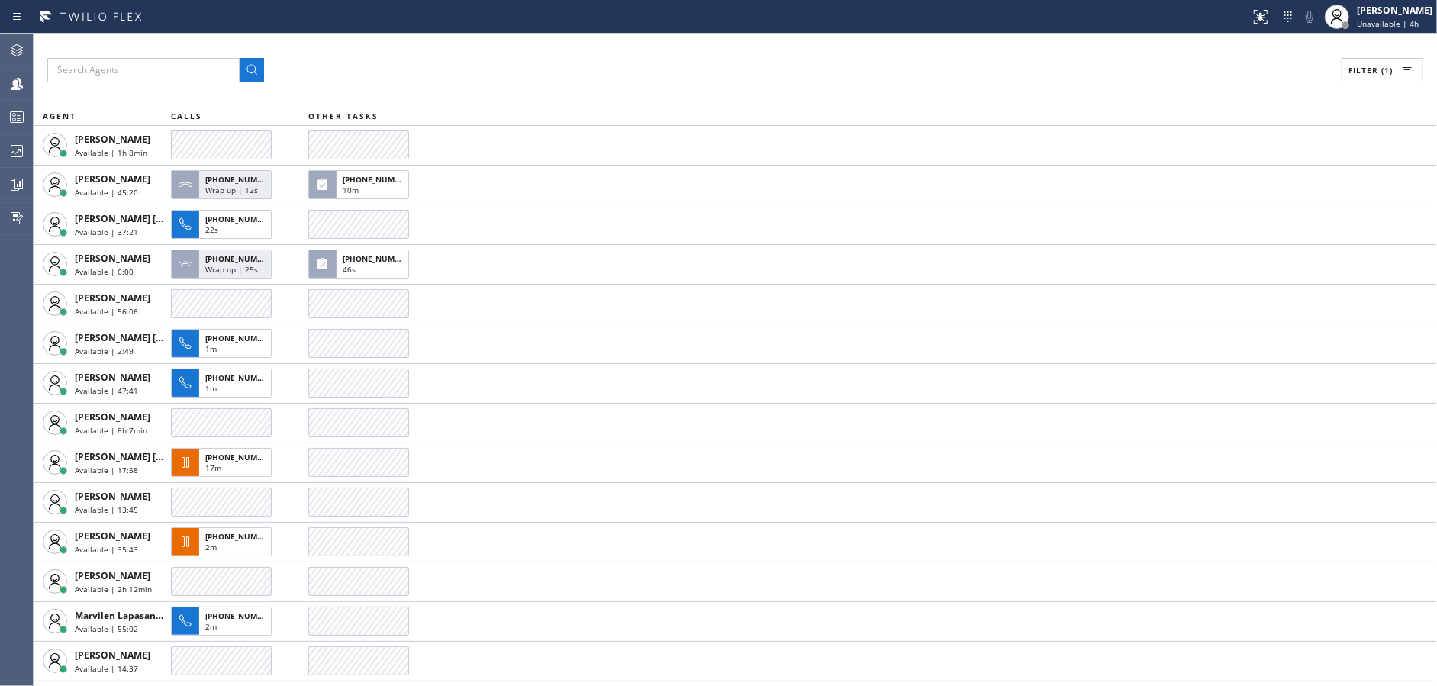
click at [533, 62] on div "Filter (1)" at bounding box center [735, 70] width 1376 height 24
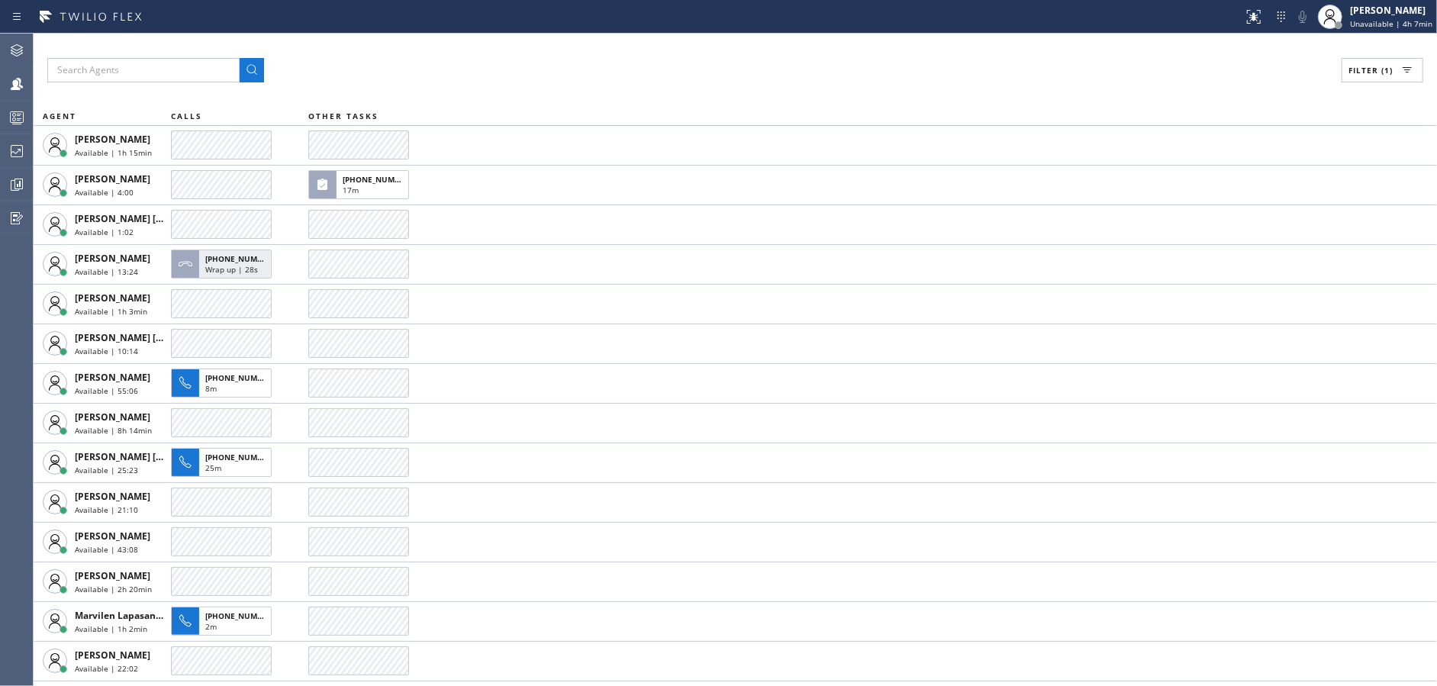
click at [481, 73] on div "Filter (1)" at bounding box center [735, 70] width 1376 height 24
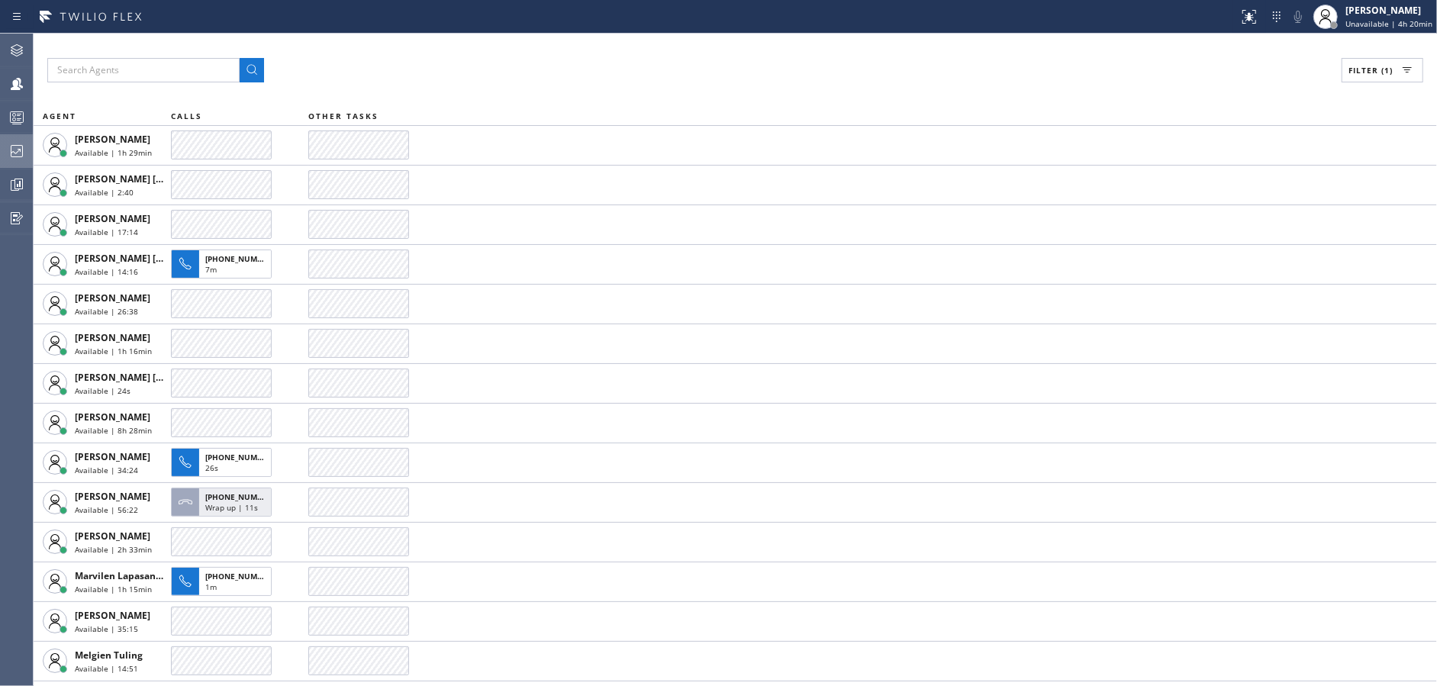
click at [0, 161] on div at bounding box center [17, 151] width 34 height 31
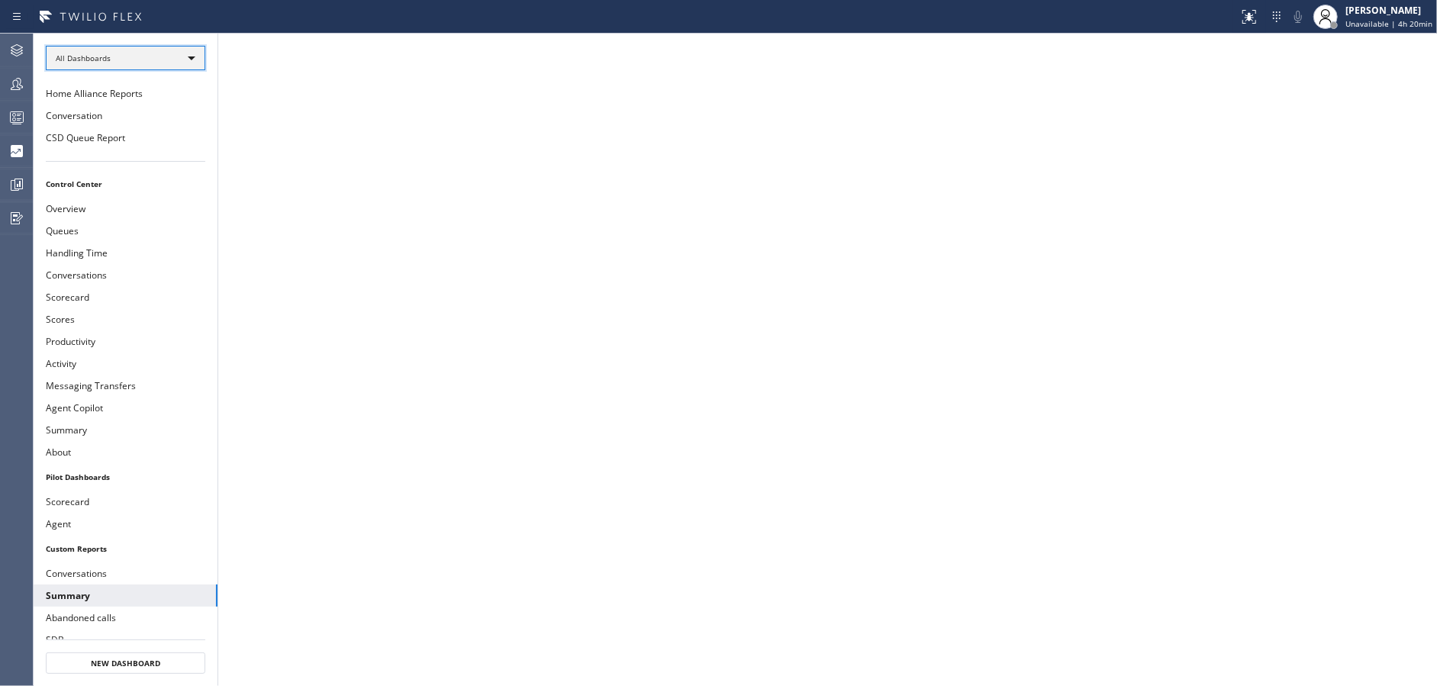
click at [186, 59] on div "All Dashboards" at bounding box center [126, 58] width 160 height 24
click at [153, 166] on div at bounding box center [718, 343] width 1437 height 686
click at [176, 62] on div "All Dashboards" at bounding box center [126, 58] width 160 height 24
click at [156, 152] on li "Custom Reports" at bounding box center [125, 156] width 156 height 18
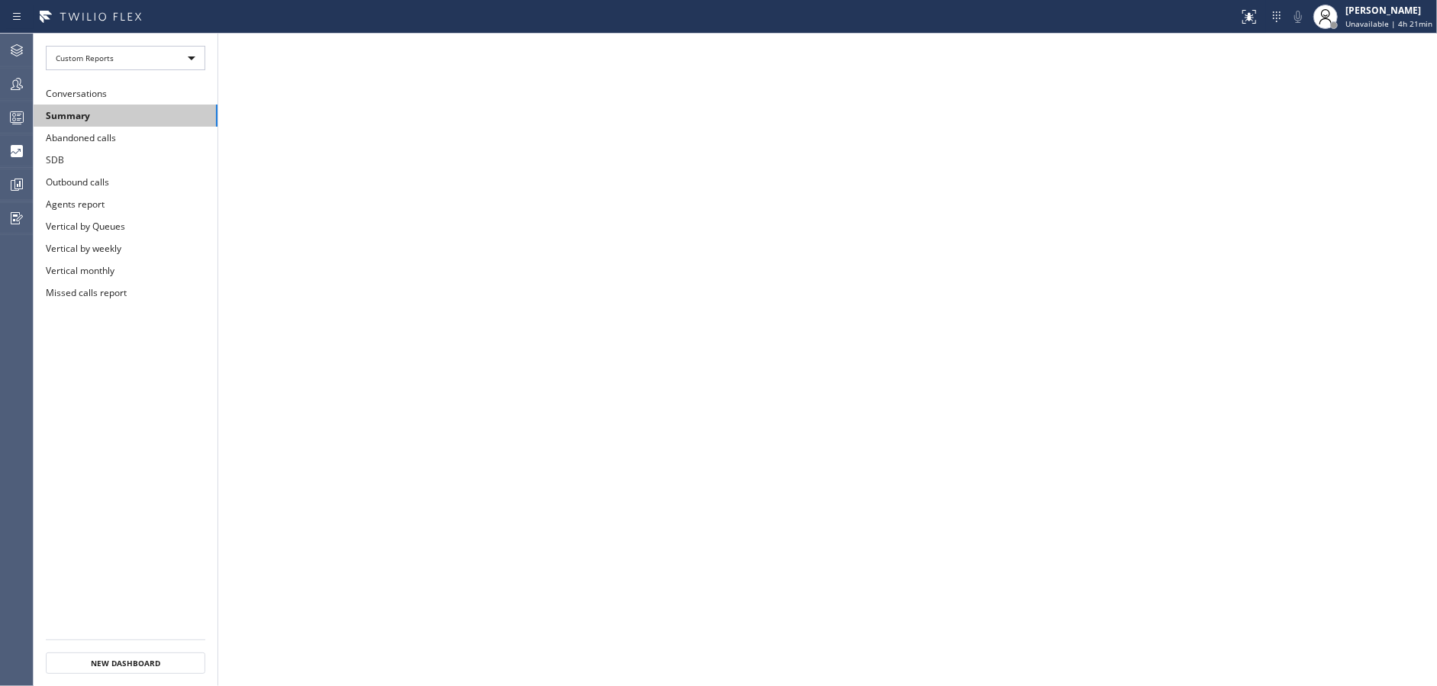
click at [166, 118] on button "Summary" at bounding box center [126, 116] width 184 height 22
click at [9, 91] on icon at bounding box center [17, 84] width 18 height 18
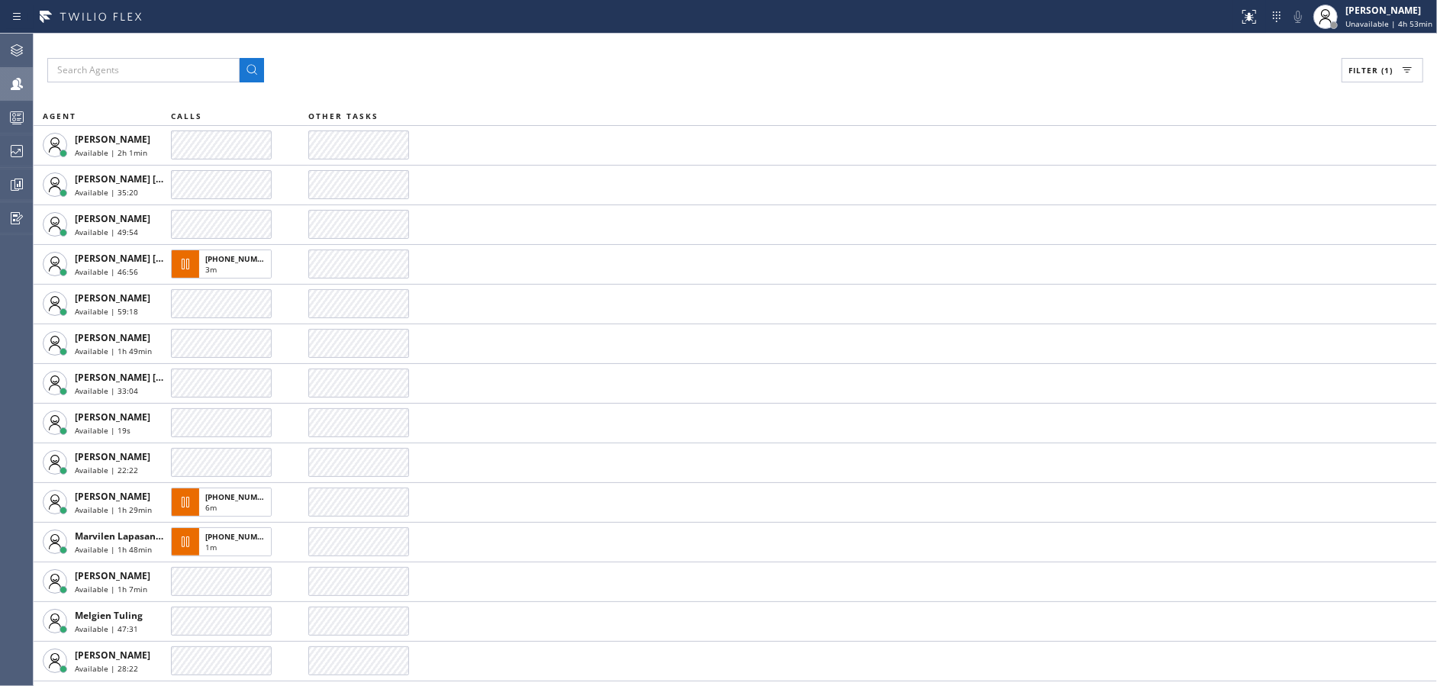
click at [605, 67] on div "Filter (1)" at bounding box center [735, 70] width 1376 height 24
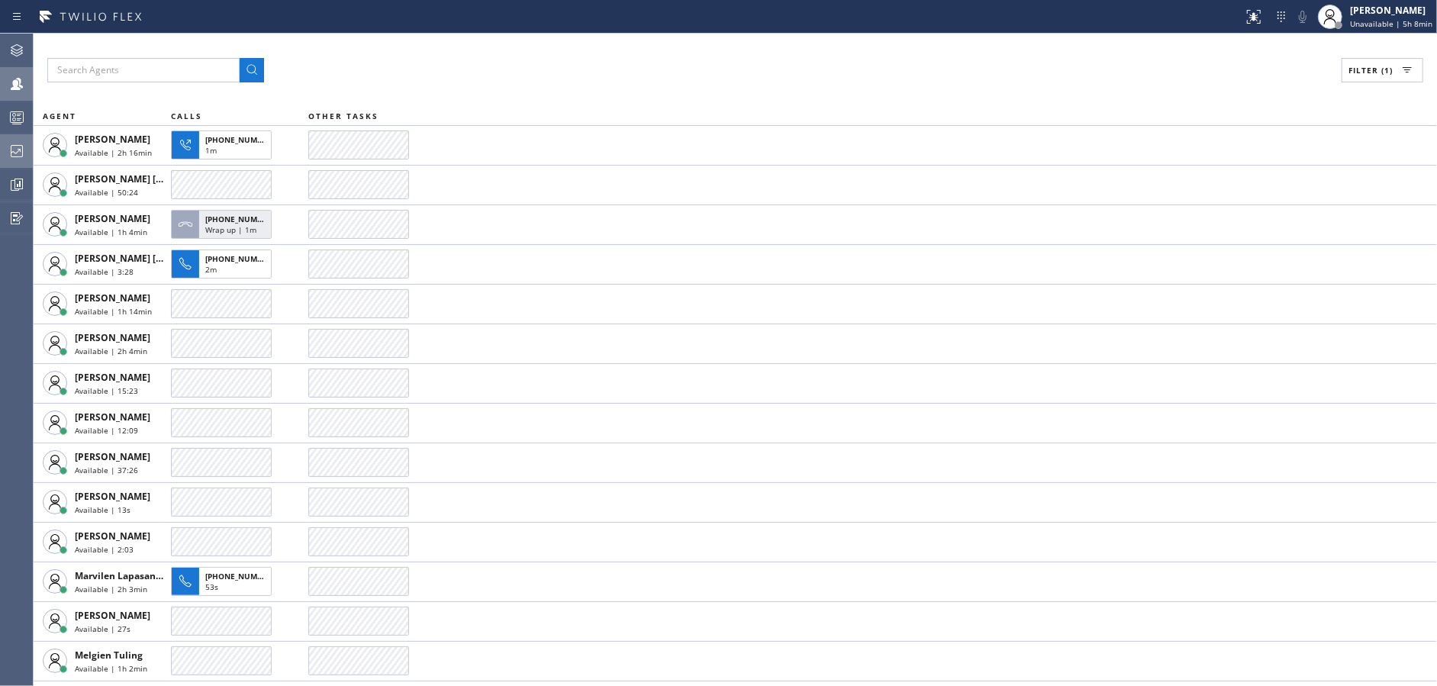
click at [8, 144] on icon at bounding box center [17, 151] width 18 height 18
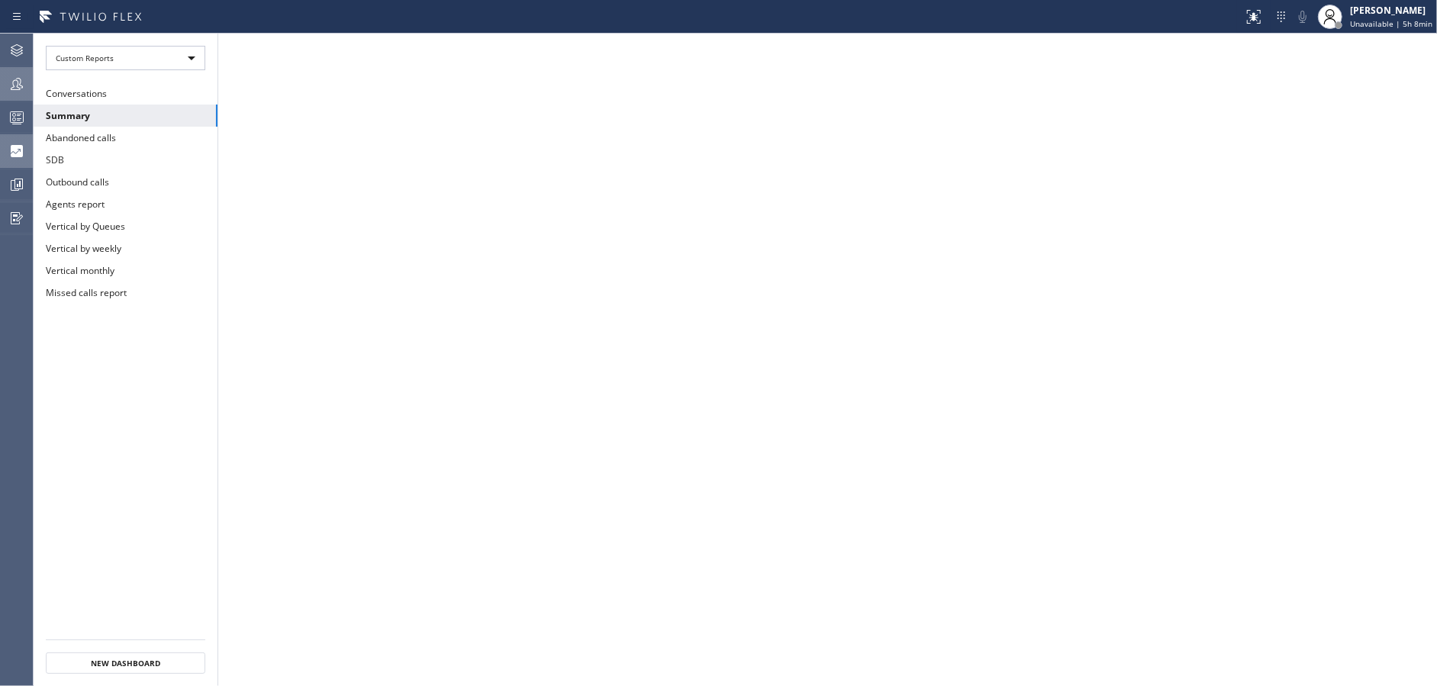
click at [133, 98] on button "Conversations" at bounding box center [126, 93] width 184 height 22
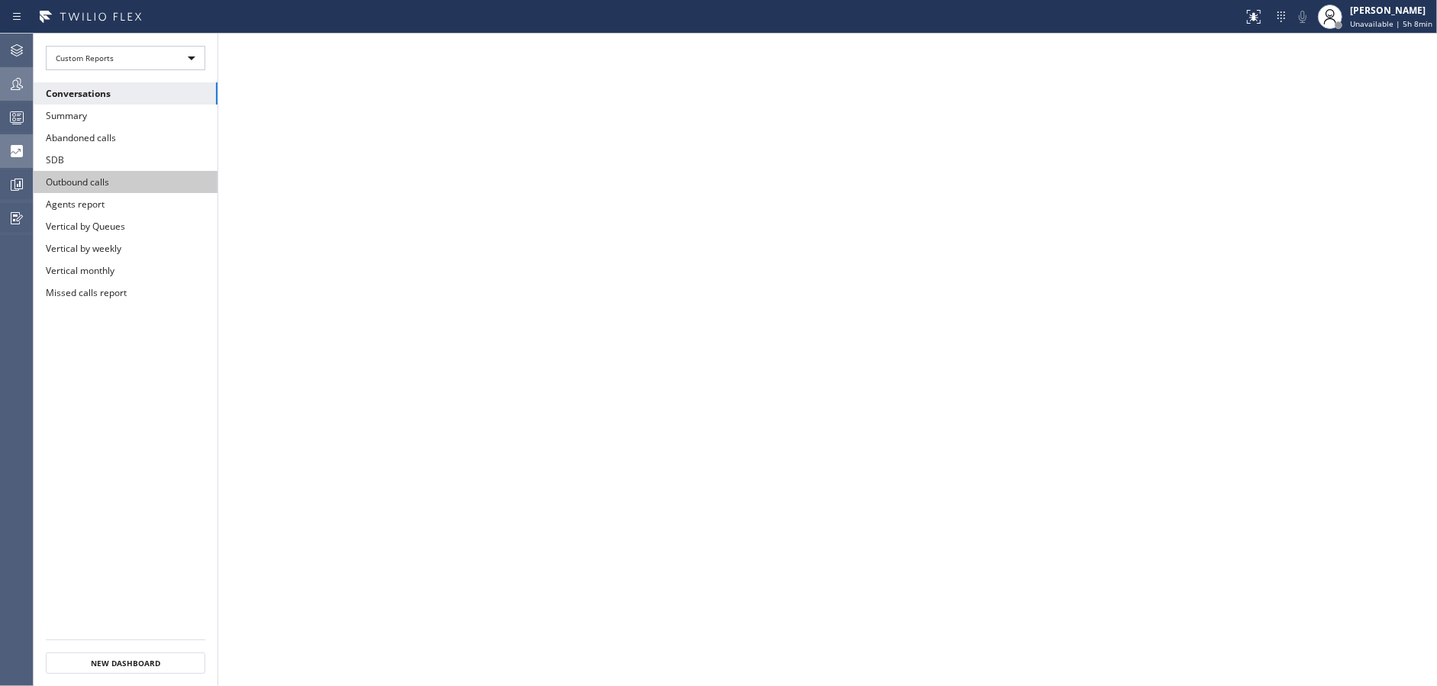
click at [89, 180] on button "Outbound calls" at bounding box center [126, 182] width 184 height 22
click at [146, 94] on button "Conversations" at bounding box center [126, 93] width 184 height 22
click at [114, 113] on button "Summary" at bounding box center [126, 116] width 184 height 22
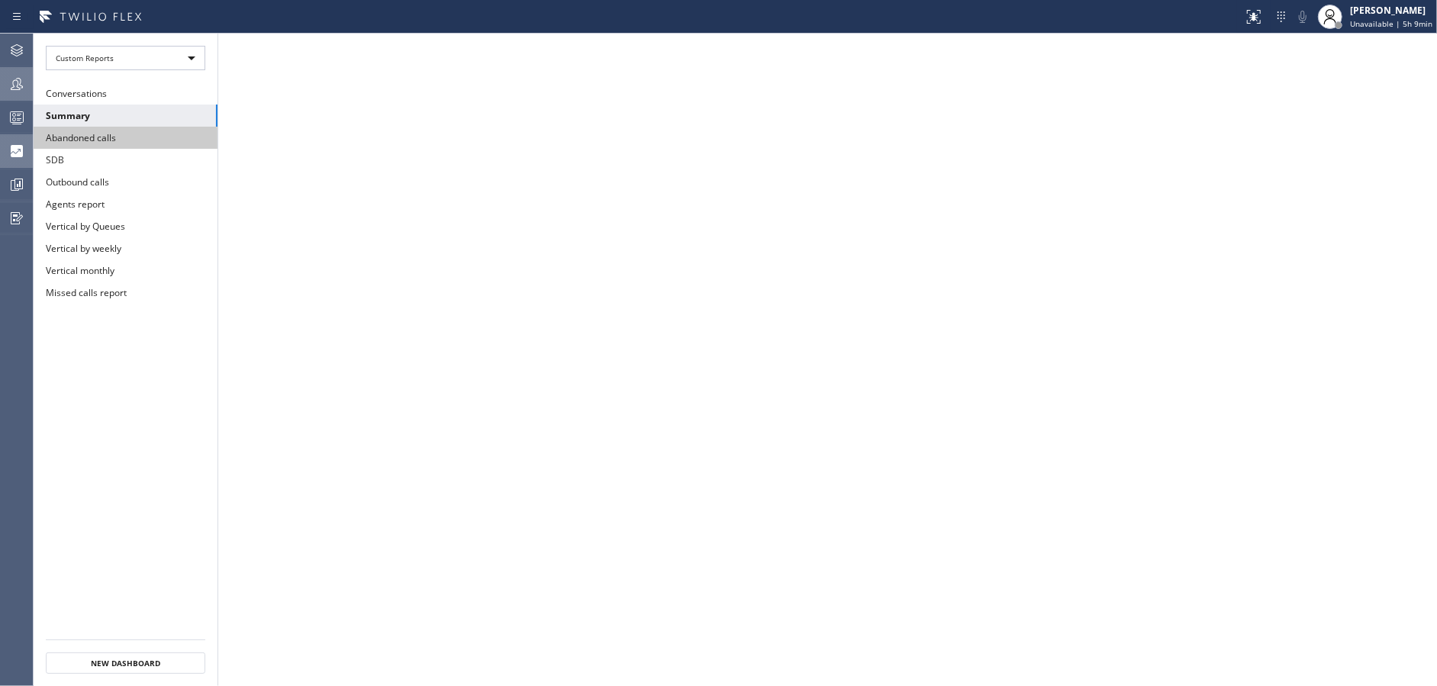
click at [115, 140] on button "Abandoned calls" at bounding box center [126, 138] width 184 height 22
click at [111, 161] on button "SDB" at bounding box center [126, 160] width 184 height 22
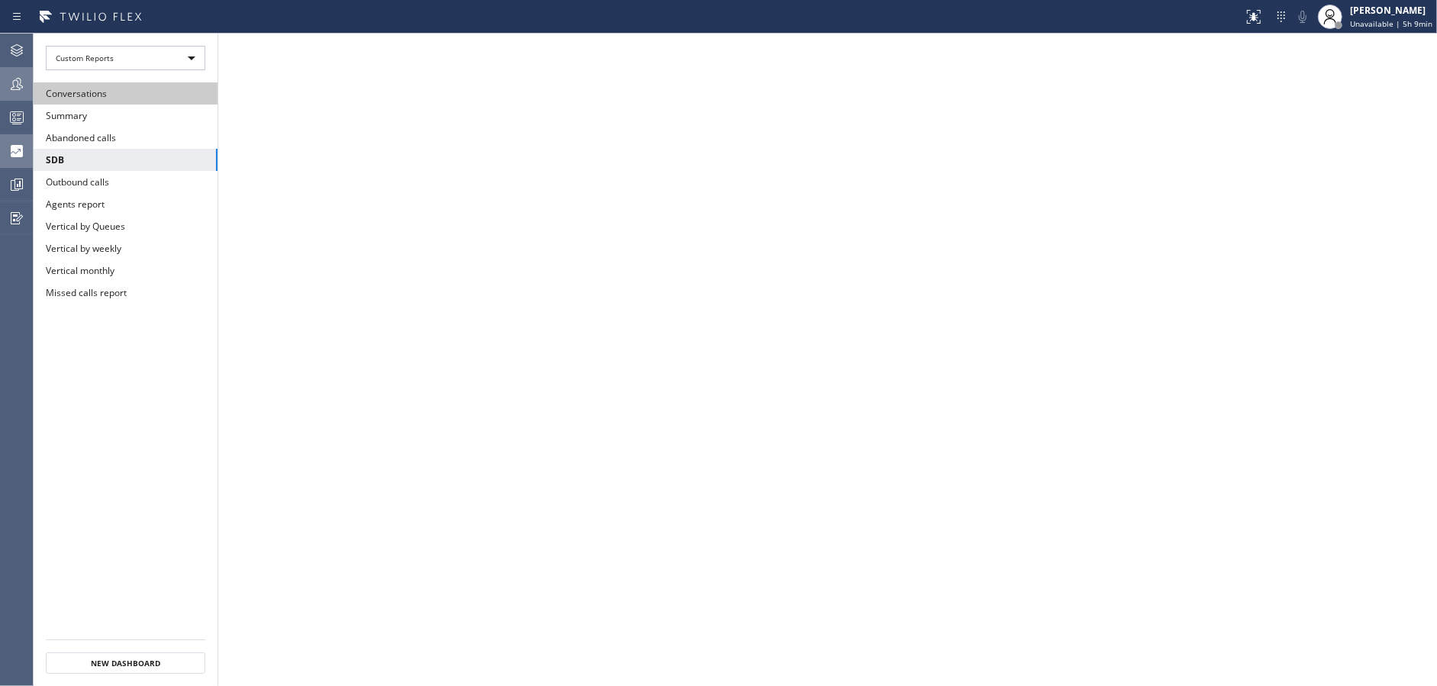
click at [124, 91] on button "Conversations" at bounding box center [126, 93] width 184 height 22
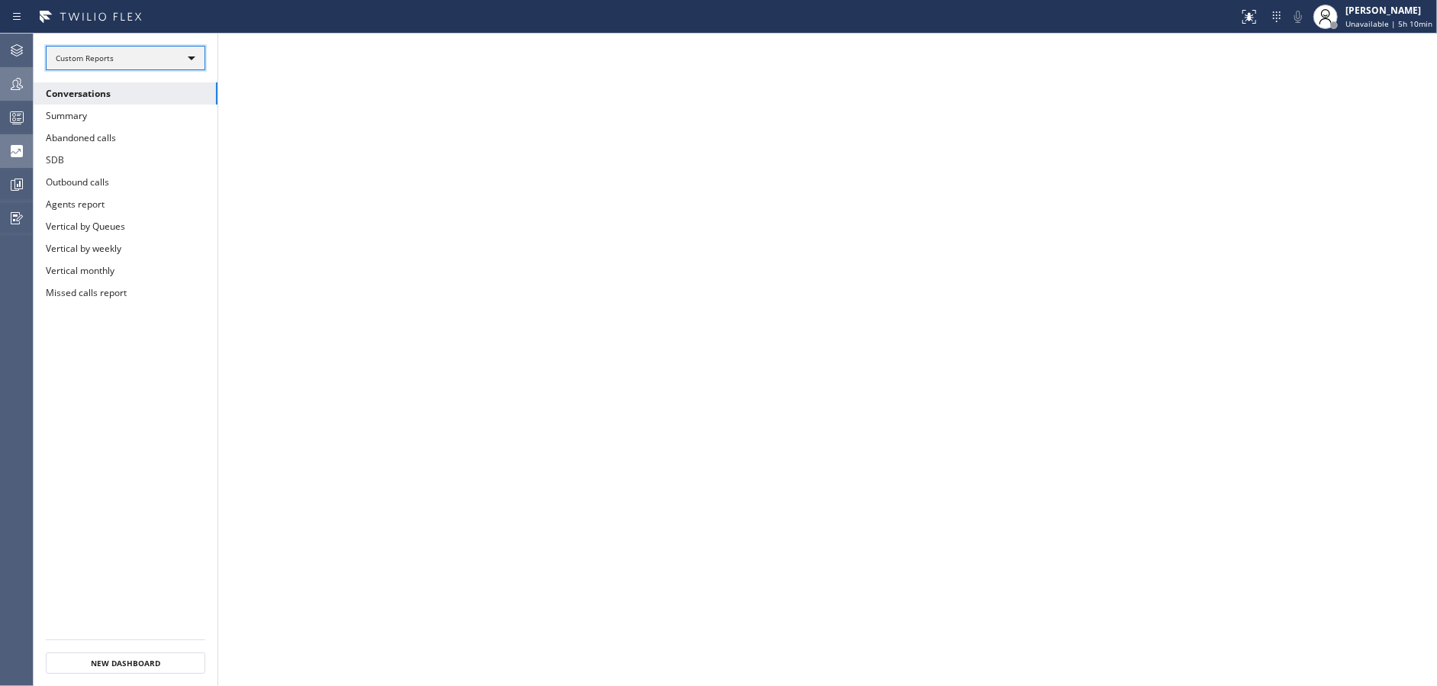
click at [134, 63] on div "Custom Reports" at bounding box center [126, 58] width 160 height 24
click at [131, 79] on li "All Dashboards" at bounding box center [125, 79] width 156 height 18
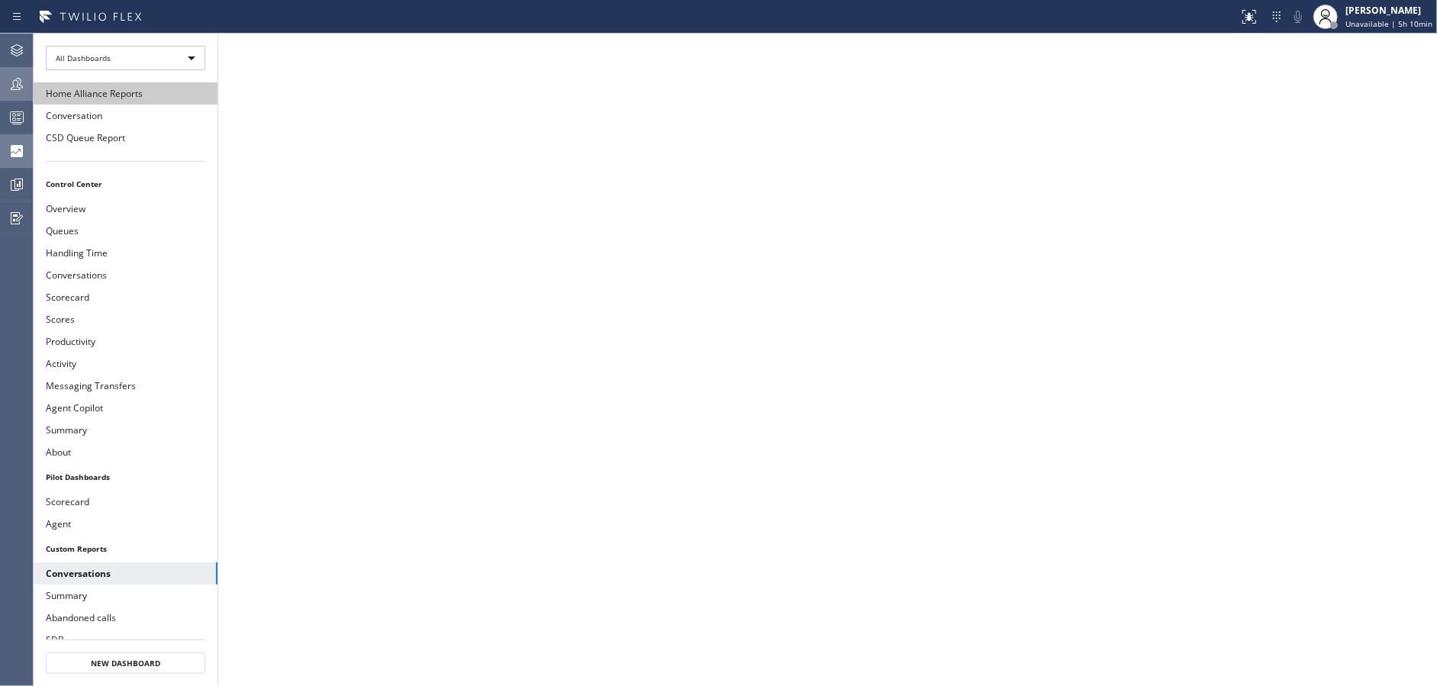
click at [159, 98] on button "Home Alliance Reports" at bounding box center [126, 93] width 184 height 22
click at [137, 115] on button "Conversation" at bounding box center [126, 116] width 184 height 22
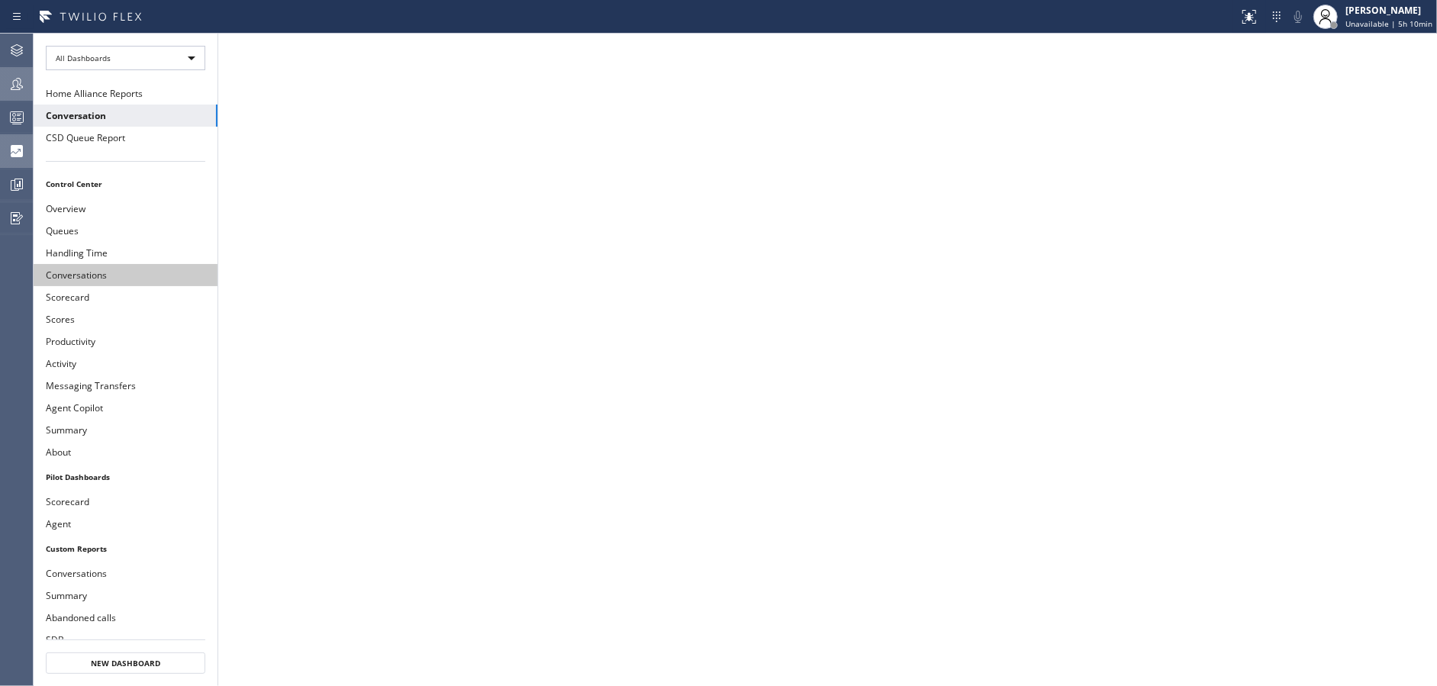
click at [107, 268] on button "Conversations" at bounding box center [126, 275] width 184 height 22
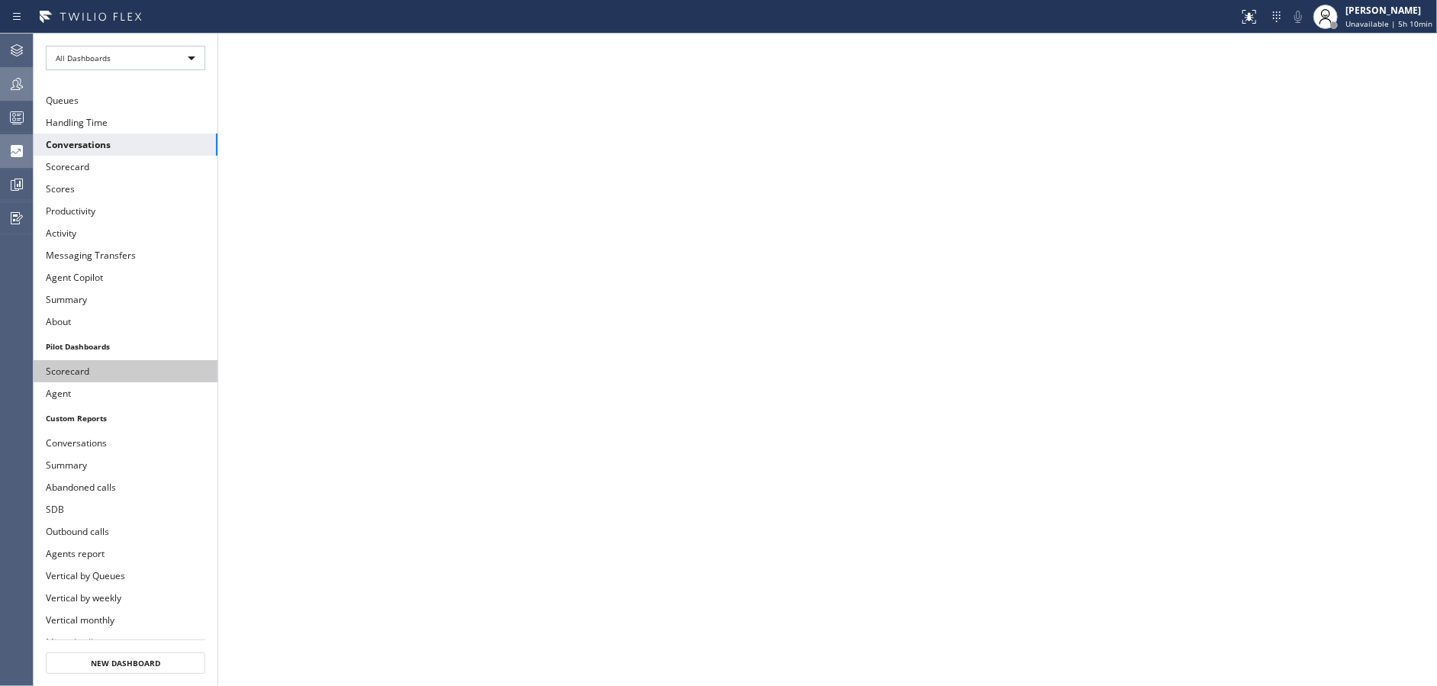
scroll to position [136, 0]
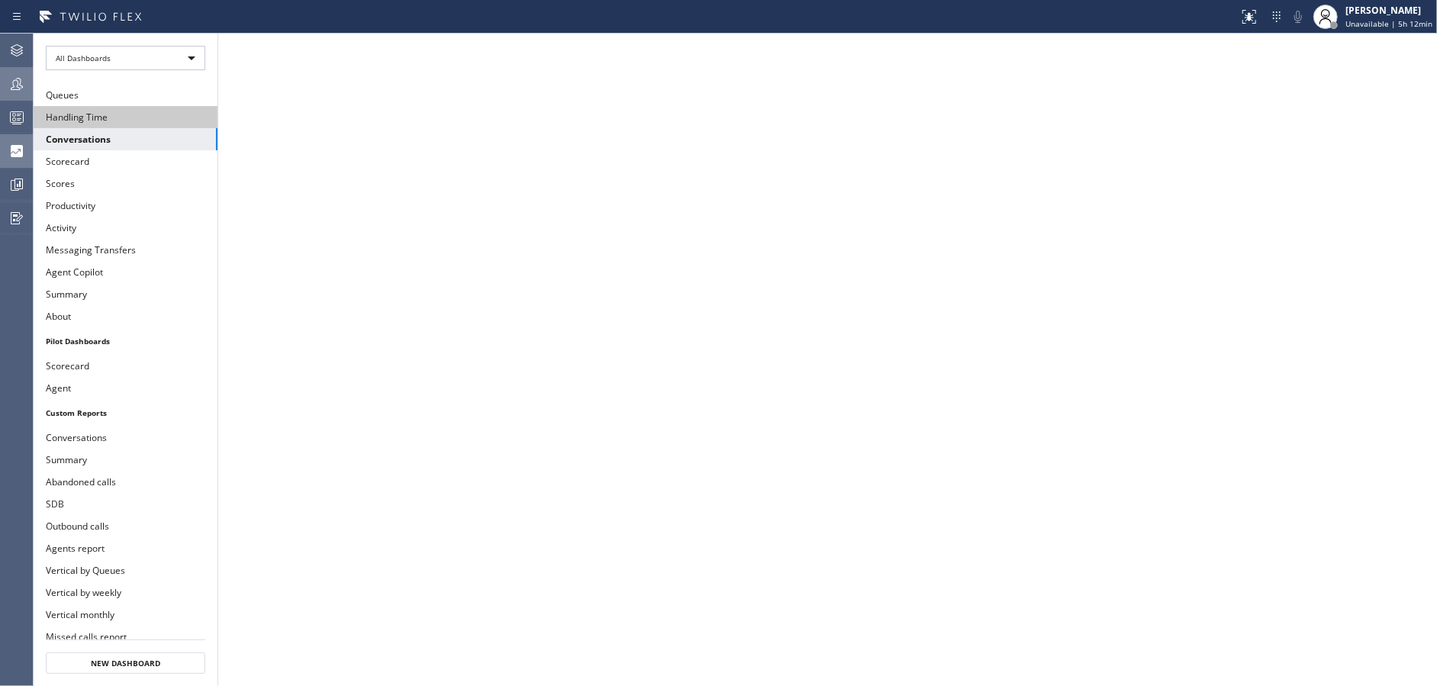
click at [97, 107] on button "Handling Time" at bounding box center [126, 117] width 184 height 22
click at [104, 135] on button "Conversations" at bounding box center [126, 139] width 184 height 22
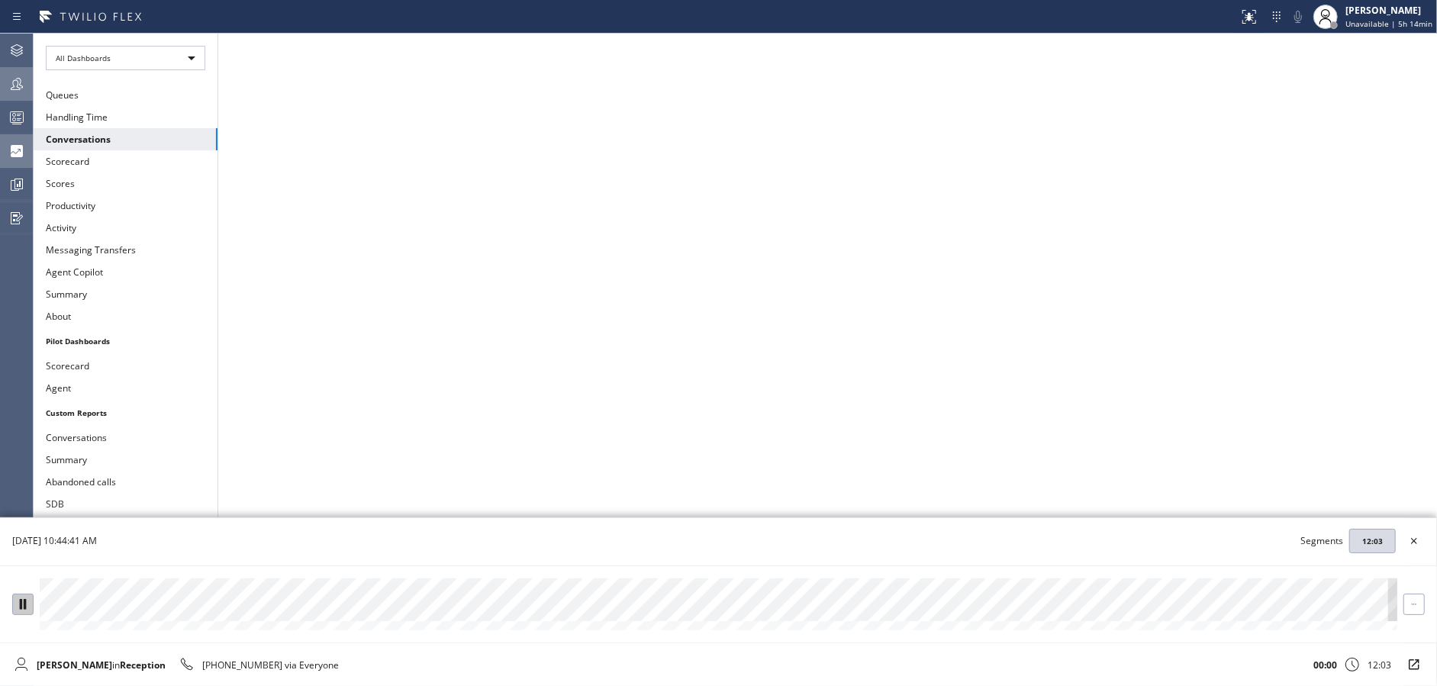
click at [25, 600] on icon at bounding box center [23, 604] width 6 height 10
click at [25, 600] on icon at bounding box center [23, 604] width 10 height 10
click at [1412, 606] on icon at bounding box center [1414, 604] width 10 height 10
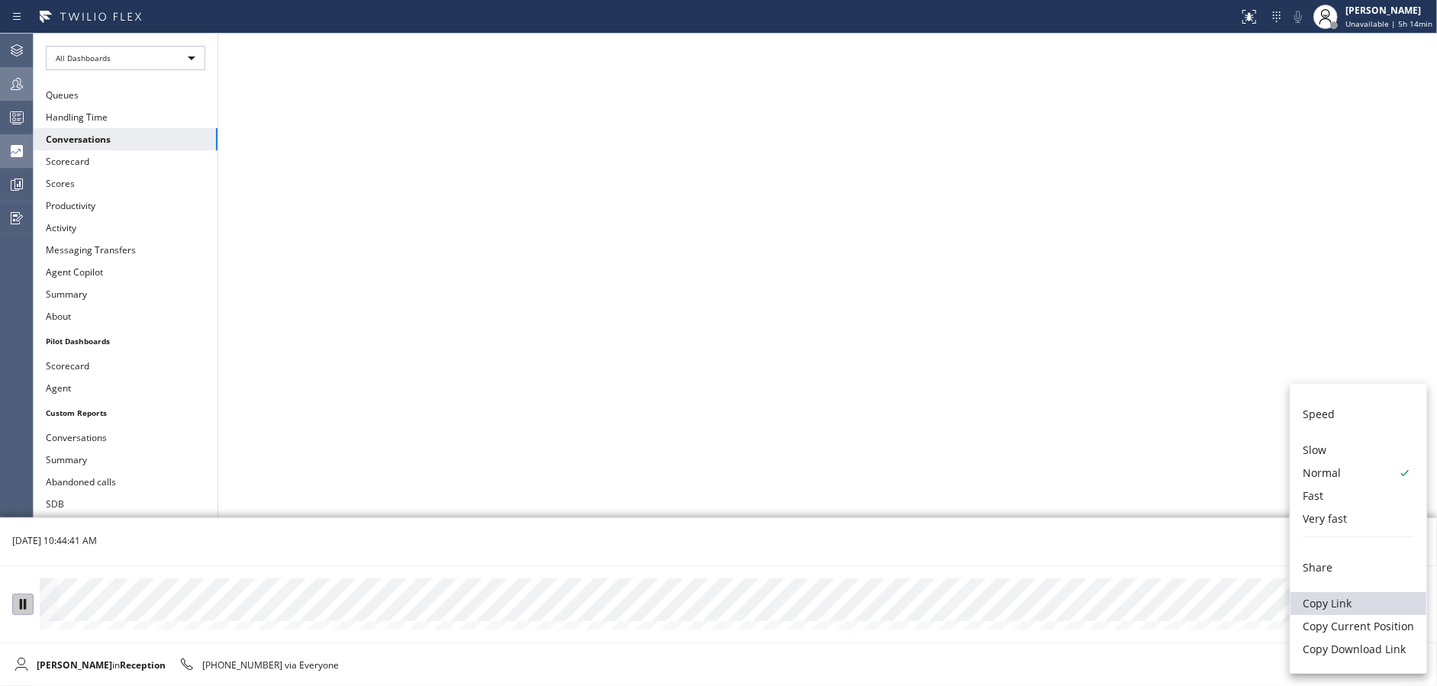
click at [1369, 599] on li "Copy Link" at bounding box center [1359, 603] width 136 height 23
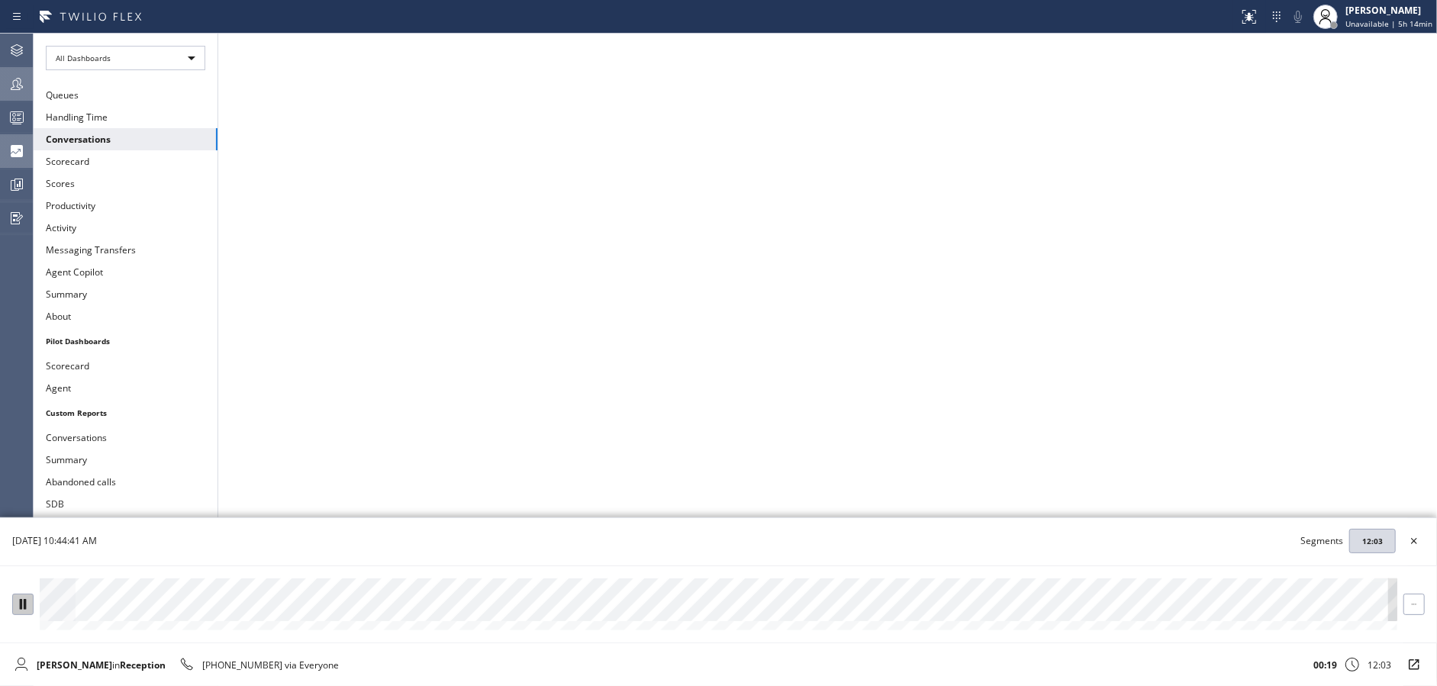
click at [508, 534] on div "8/19/2025, 10:44:41 AM Segments 12:03" at bounding box center [704, 541] width 1408 height 47
click at [576, 662] on div "02:52 12:03" at bounding box center [865, 665] width 1053 height 18
click at [396, 605] on div at bounding box center [719, 600] width 1358 height 43
click at [31, 605] on div at bounding box center [23, 604] width 20 height 10
click at [1417, 607] on icon at bounding box center [1414, 604] width 10 height 10
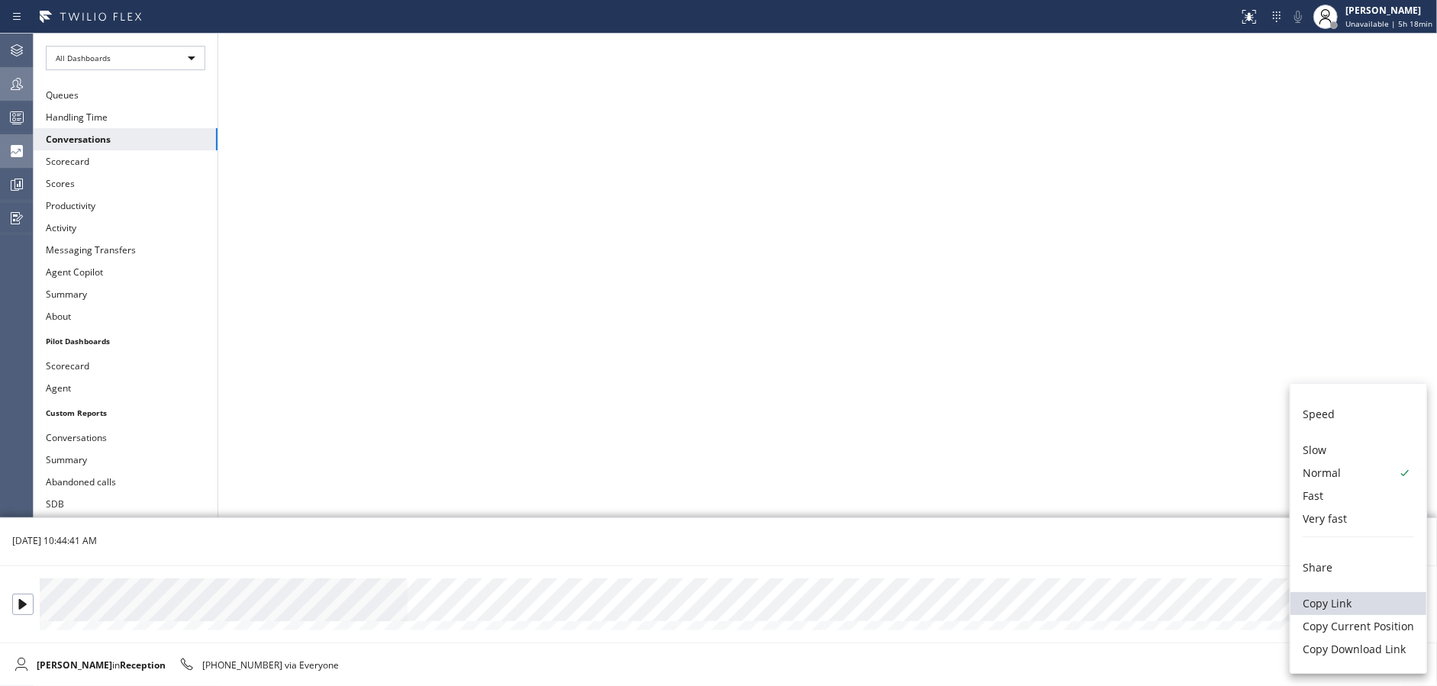
click at [1354, 598] on li "Copy Link" at bounding box center [1359, 603] width 136 height 23
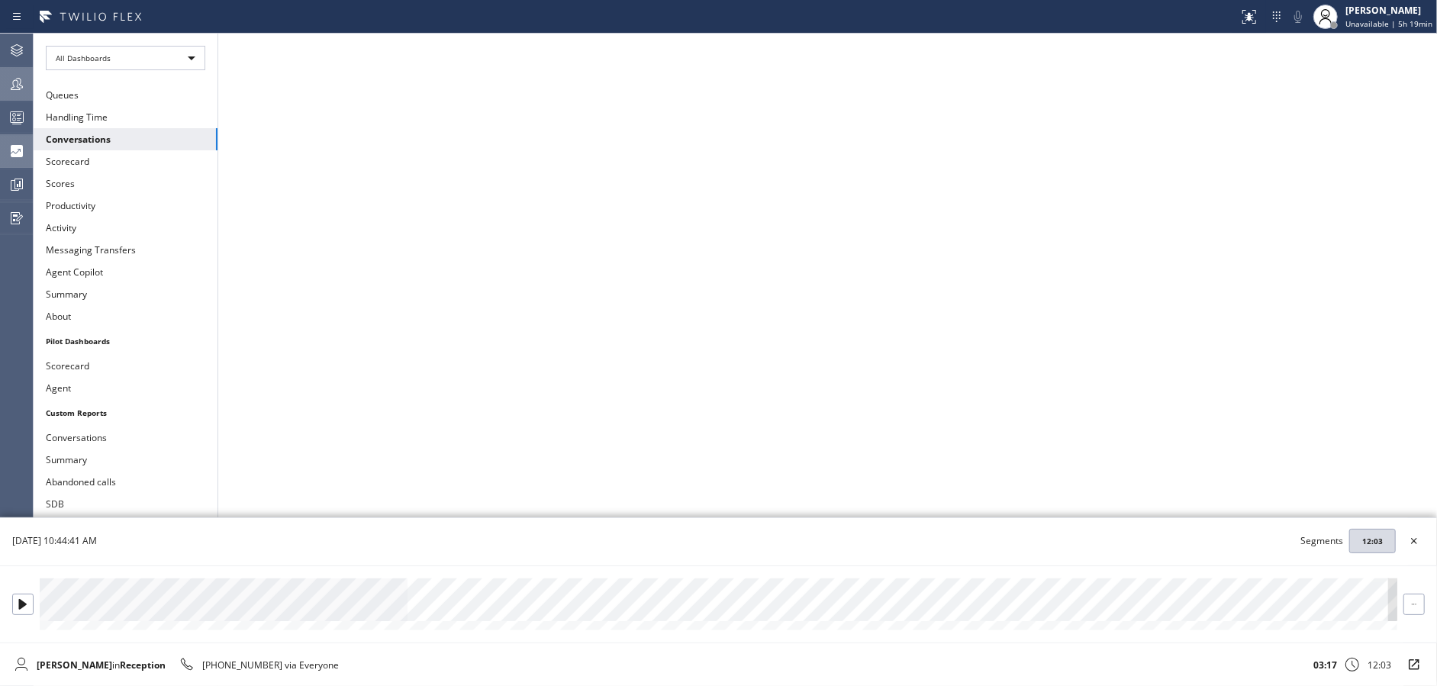
click at [389, 605] on div at bounding box center [719, 600] width 1358 height 43
click at [9, 601] on div at bounding box center [718, 605] width 1437 height 78
drag, startPoint x: 22, startPoint y: 605, endPoint x: 121, endPoint y: 618, distance: 100.1
click at [24, 605] on icon at bounding box center [23, 604] width 8 height 10
click at [379, 602] on div at bounding box center [719, 600] width 1358 height 43
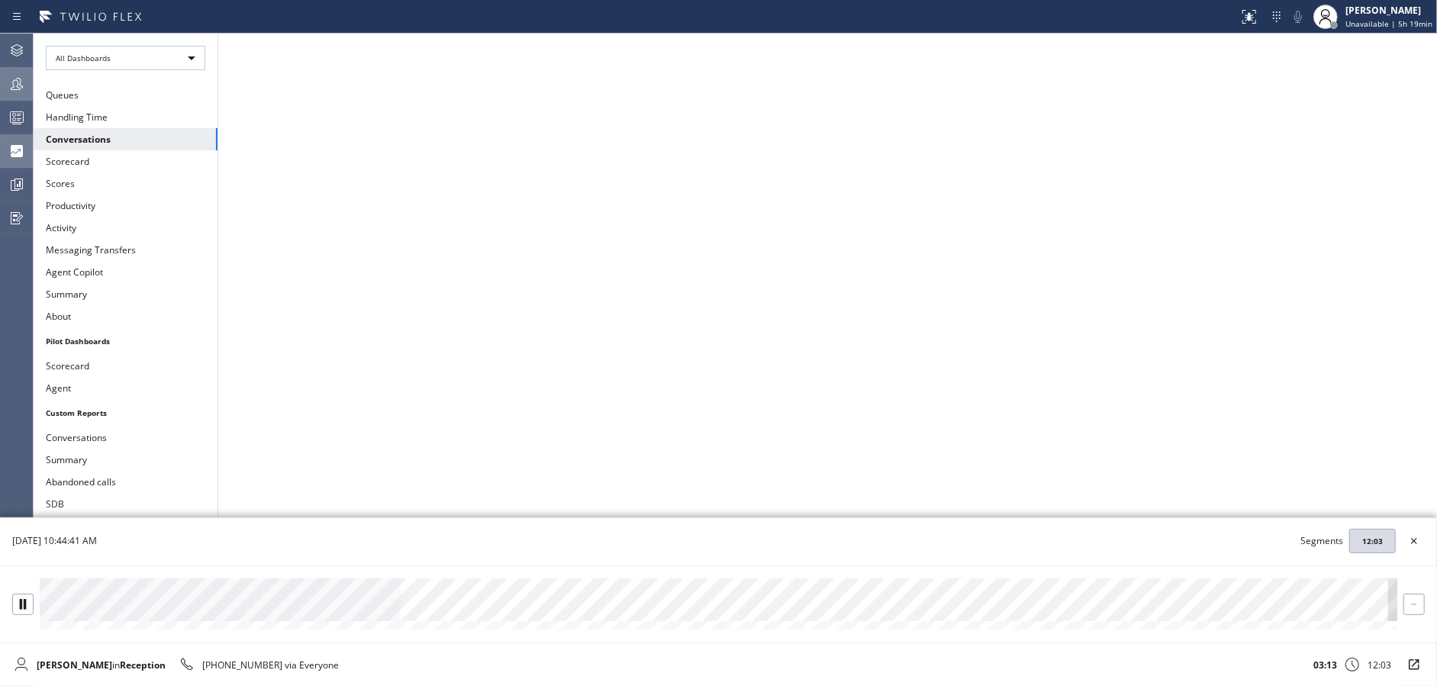
drag, startPoint x: 21, startPoint y: 598, endPoint x: 212, endPoint y: 612, distance: 192.1
click at [21, 598] on button at bounding box center [22, 604] width 21 height 21
click at [18, 608] on icon at bounding box center [23, 604] width 10 height 10
click at [18, 605] on icon at bounding box center [23, 604] width 10 height 10
click at [453, 609] on div at bounding box center [719, 600] width 1358 height 43
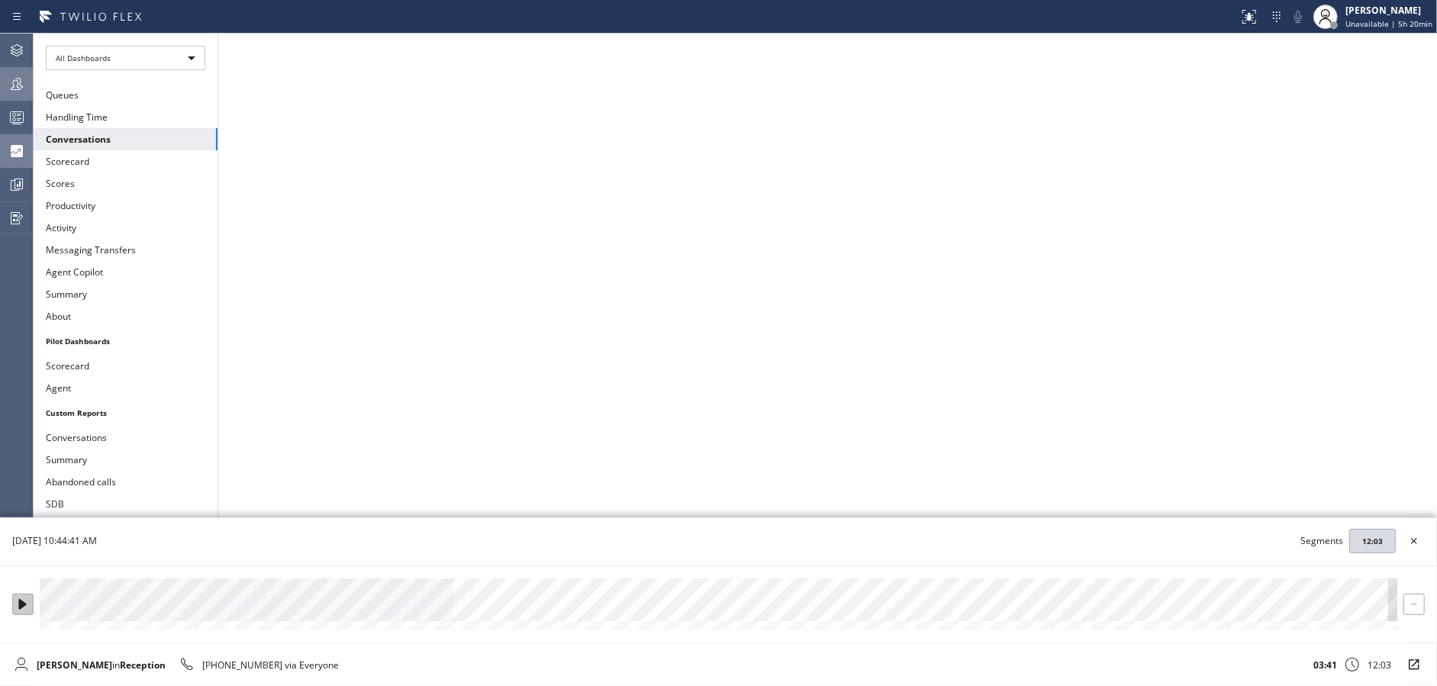
click at [29, 605] on div at bounding box center [23, 604] width 20 height 10
click at [450, 608] on div at bounding box center [719, 600] width 1358 height 43
click at [25, 602] on icon at bounding box center [23, 604] width 6 height 10
drag, startPoint x: 15, startPoint y: 607, endPoint x: 125, endPoint y: 632, distance: 113.5
click at [15, 608] on div at bounding box center [23, 604] width 20 height 10
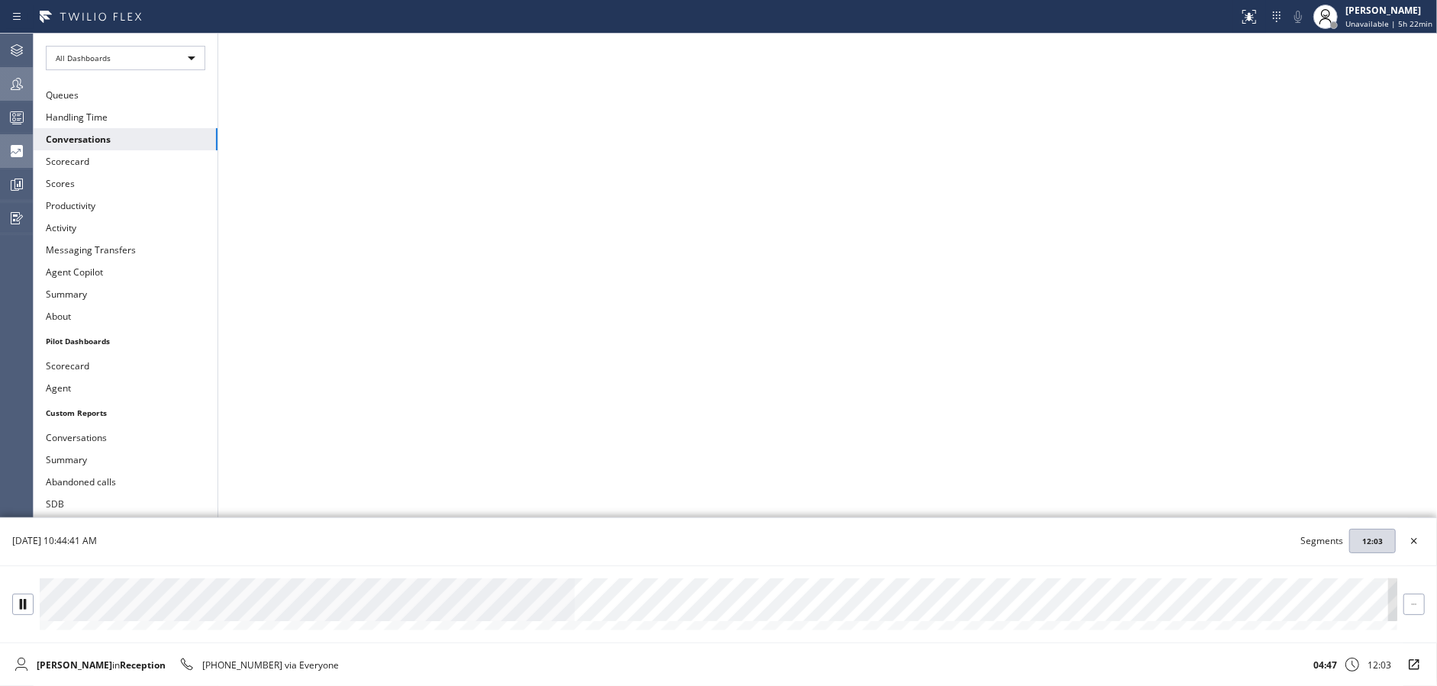
click at [566, 610] on div at bounding box center [719, 600] width 1358 height 43
click at [559, 600] on div at bounding box center [719, 600] width 1358 height 43
click at [517, 605] on div at bounding box center [719, 600] width 1358 height 43
click at [520, 647] on div "Dale Lalican in Reception +13107360422 via Everyone 06:27 12:03" at bounding box center [702, 664] width 1404 height 43
click at [970, 618] on div at bounding box center [719, 600] width 1358 height 43
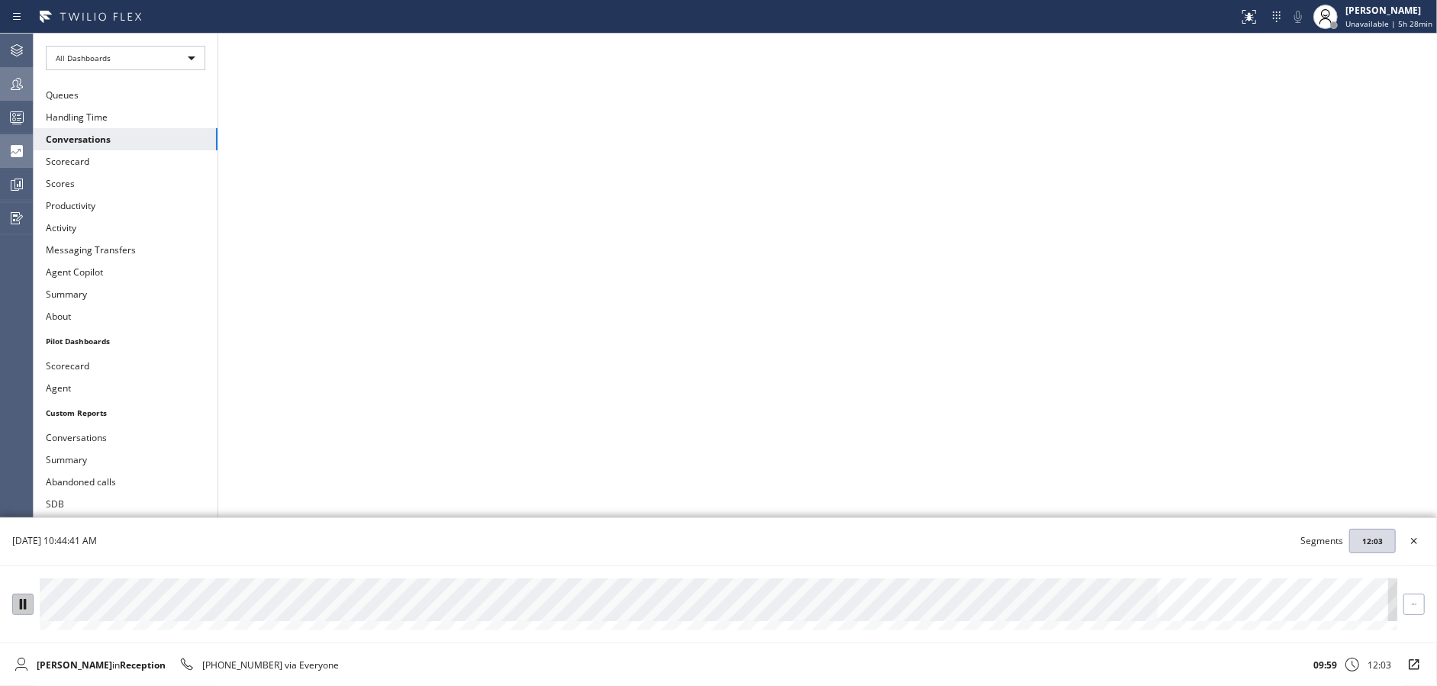
click at [23, 601] on icon at bounding box center [23, 604] width 10 height 10
click at [1379, 22] on span "Unavailable | 5h 28min" at bounding box center [1389, 23] width 87 height 11
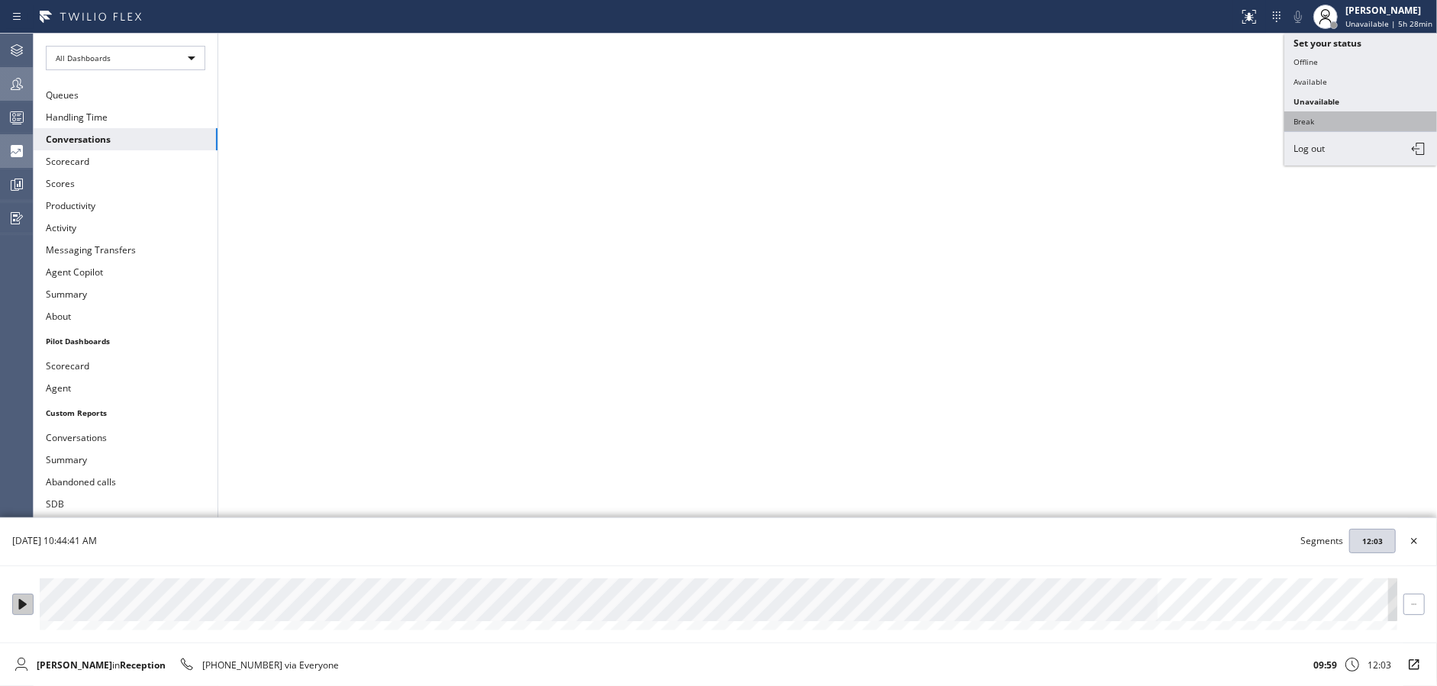
click at [1340, 121] on button "Break" at bounding box center [1361, 121] width 153 height 20
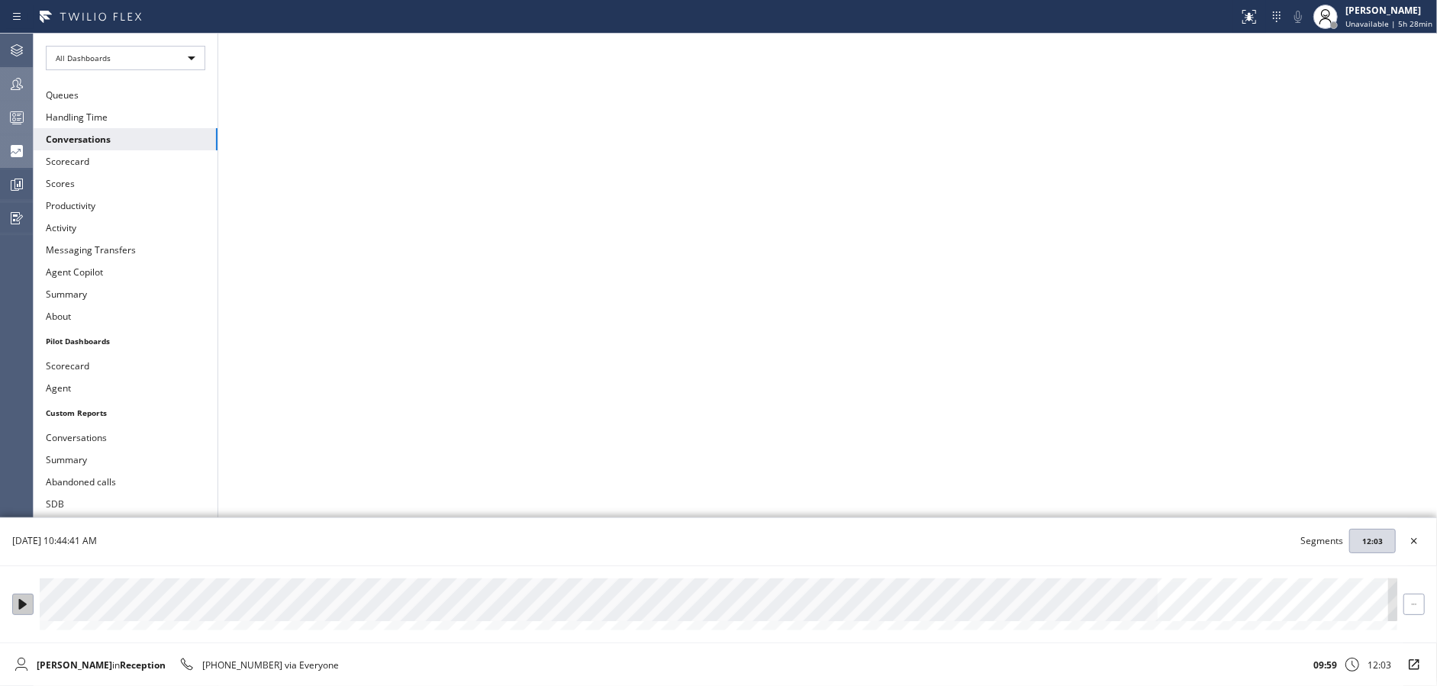
click at [0, 118] on div at bounding box center [17, 117] width 34 height 18
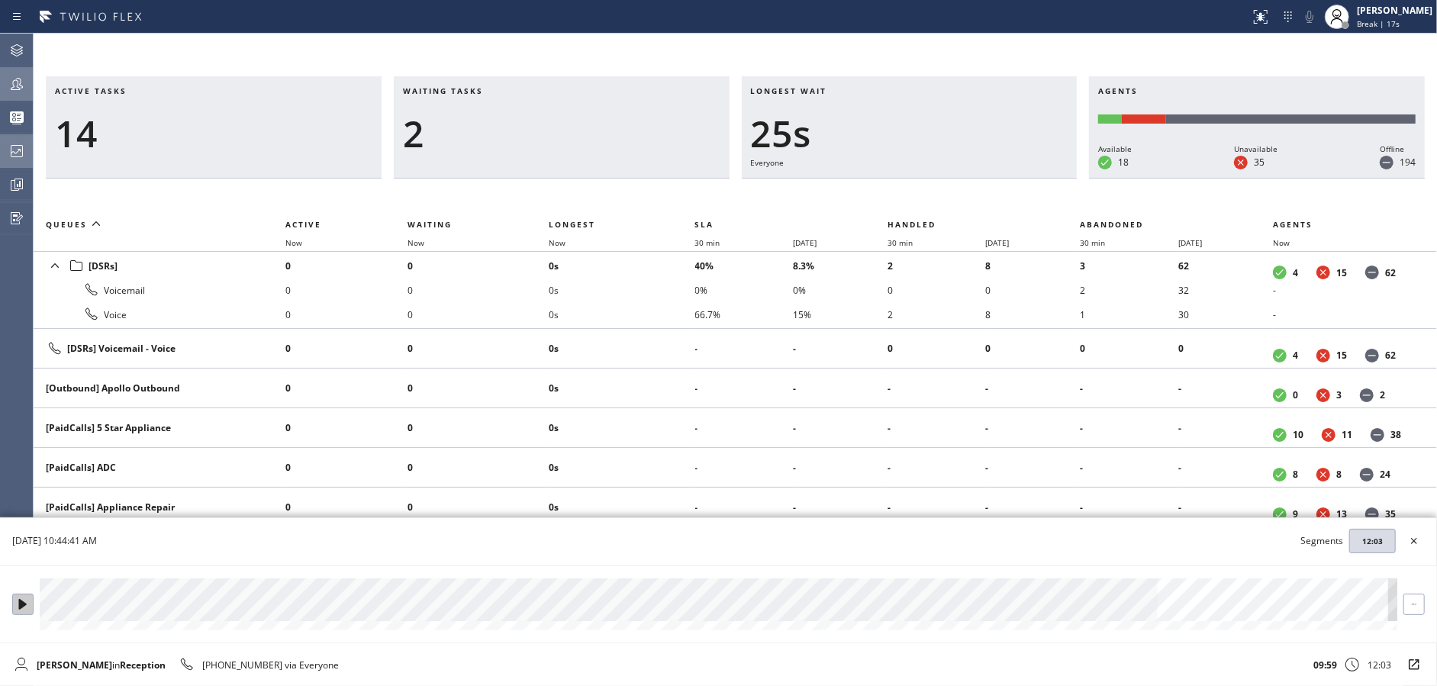
click at [586, 58] on div "Active tasks 14 Waiting tasks 2 Longest wait 25s Everyone Agents Available 18 U…" at bounding box center [736, 360] width 1404 height 653
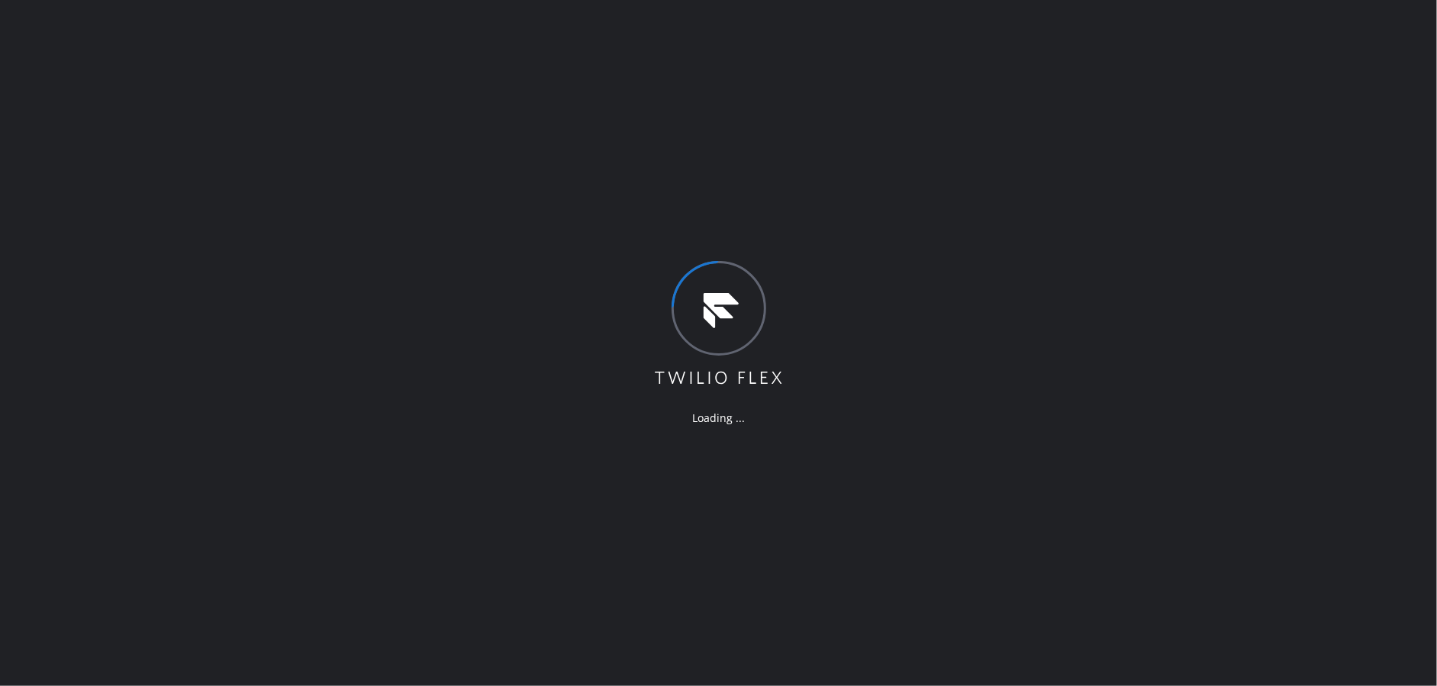
click at [582, 327] on div "Loading ..." at bounding box center [718, 343] width 1437 height 686
